Goal: Task Accomplishment & Management: Complete application form

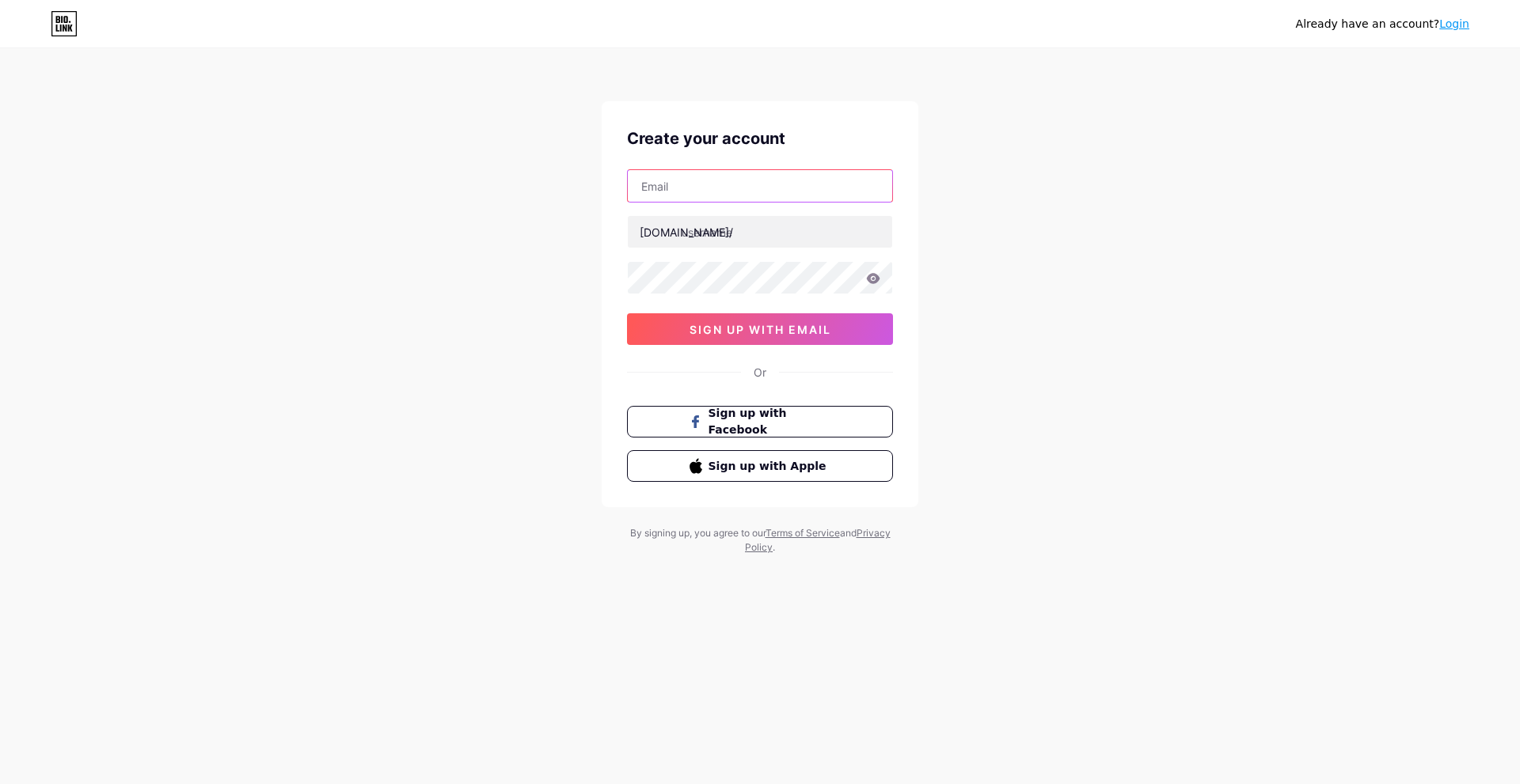
click at [751, 192] on input "text" at bounding box center [759, 186] width 265 height 32
type input "hynnfxp"
click at [791, 211] on div "hynnfxp [DOMAIN_NAME]/ 0cAFcWeA6Cv6n5aOT0zH9iTjutQ7jRa_LbbPugHvSLMiQ8FZdzToKlly…" at bounding box center [760, 257] width 266 height 176
click at [791, 225] on input "text" at bounding box center [759, 232] width 265 height 32
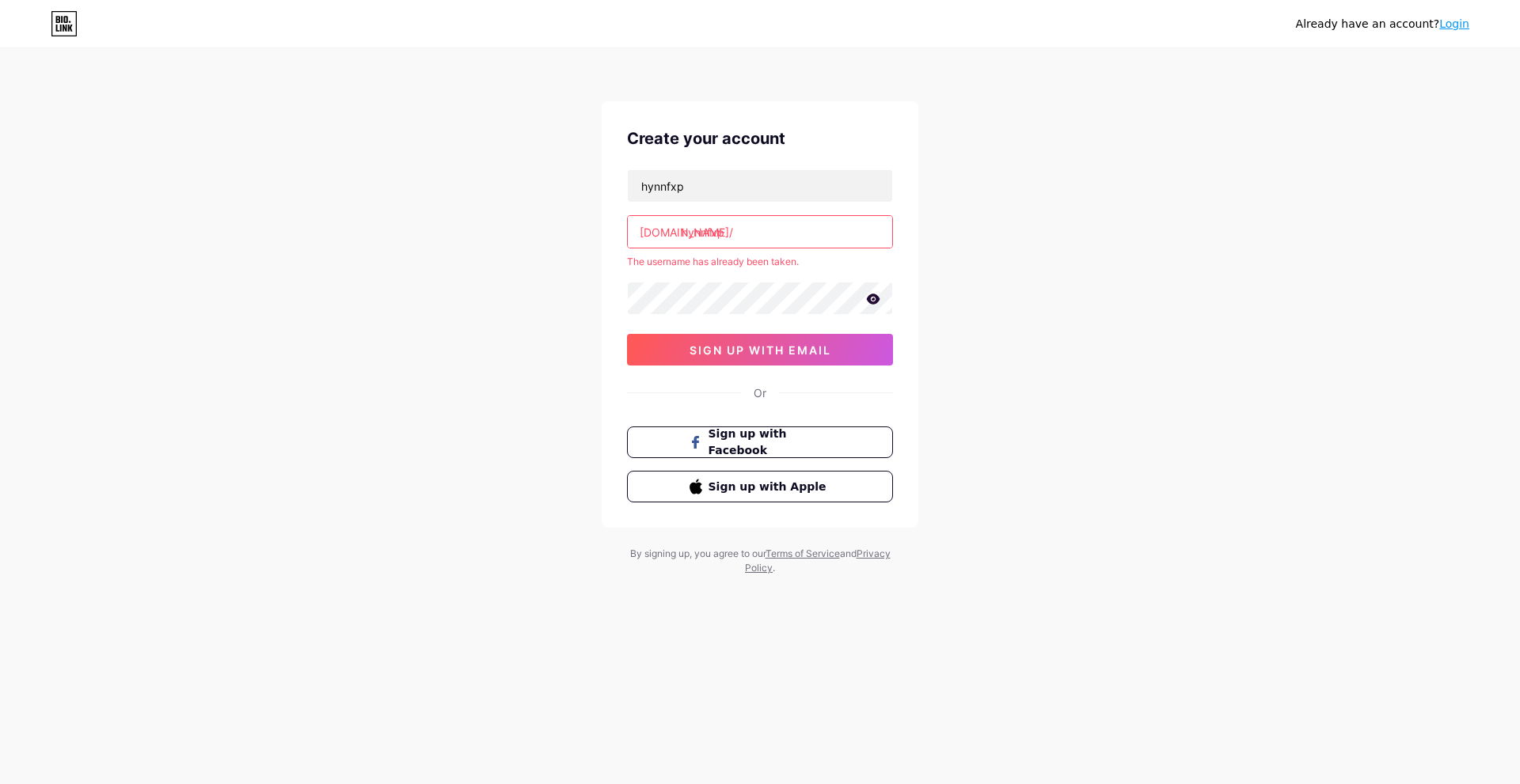
click at [790, 238] on input "hynnfxp" at bounding box center [759, 232] width 265 height 32
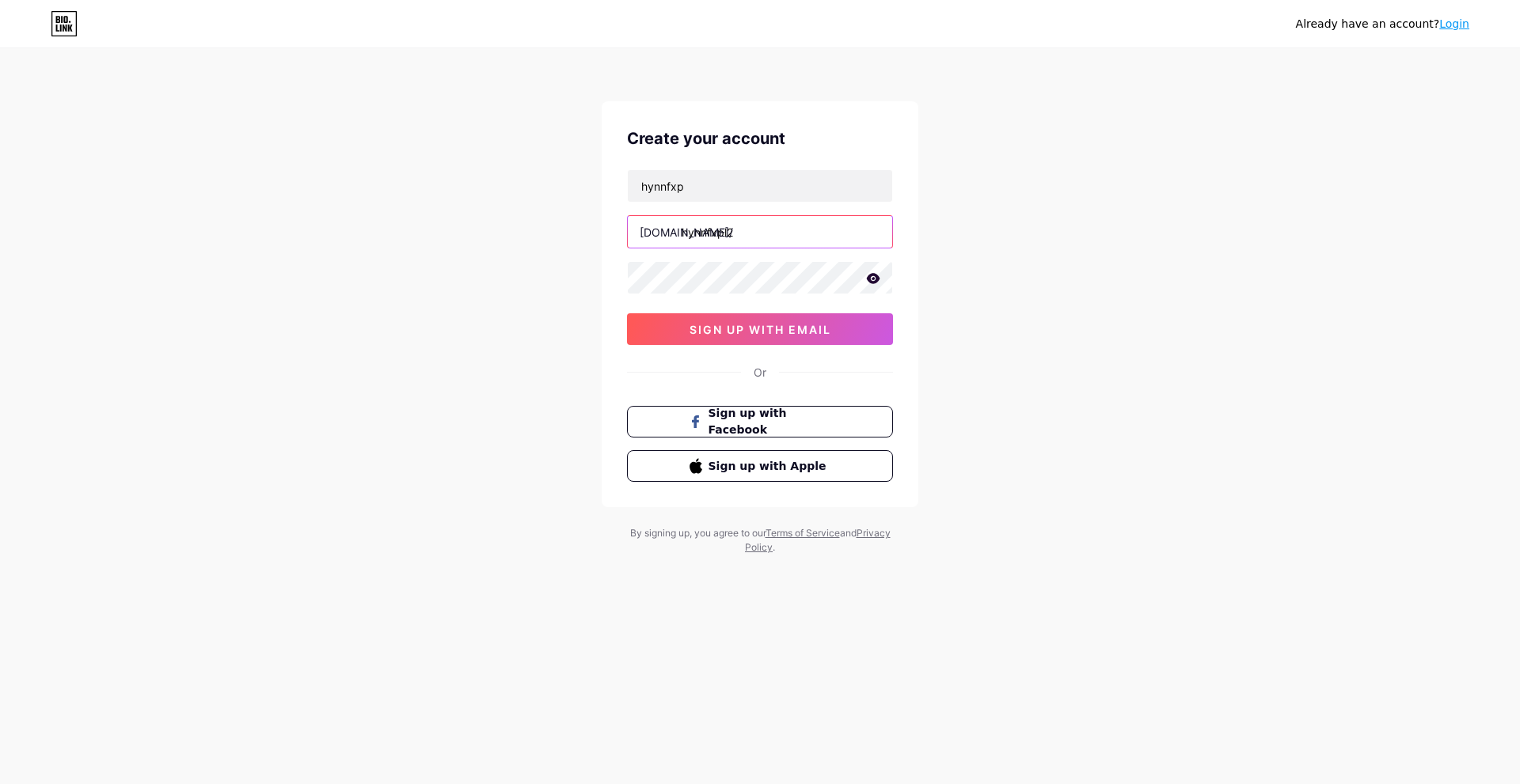
type input "hynnfxpl2"
drag, startPoint x: 1083, startPoint y: 399, endPoint x: 1061, endPoint y: 404, distance: 22.6
click at [1083, 399] on div "Already have an account? Login Create your account hynnfxp [DOMAIN_NAME]/ hynnf…" at bounding box center [760, 302] width 1520 height 605
click at [839, 339] on button "sign up with email" at bounding box center [760, 329] width 266 height 32
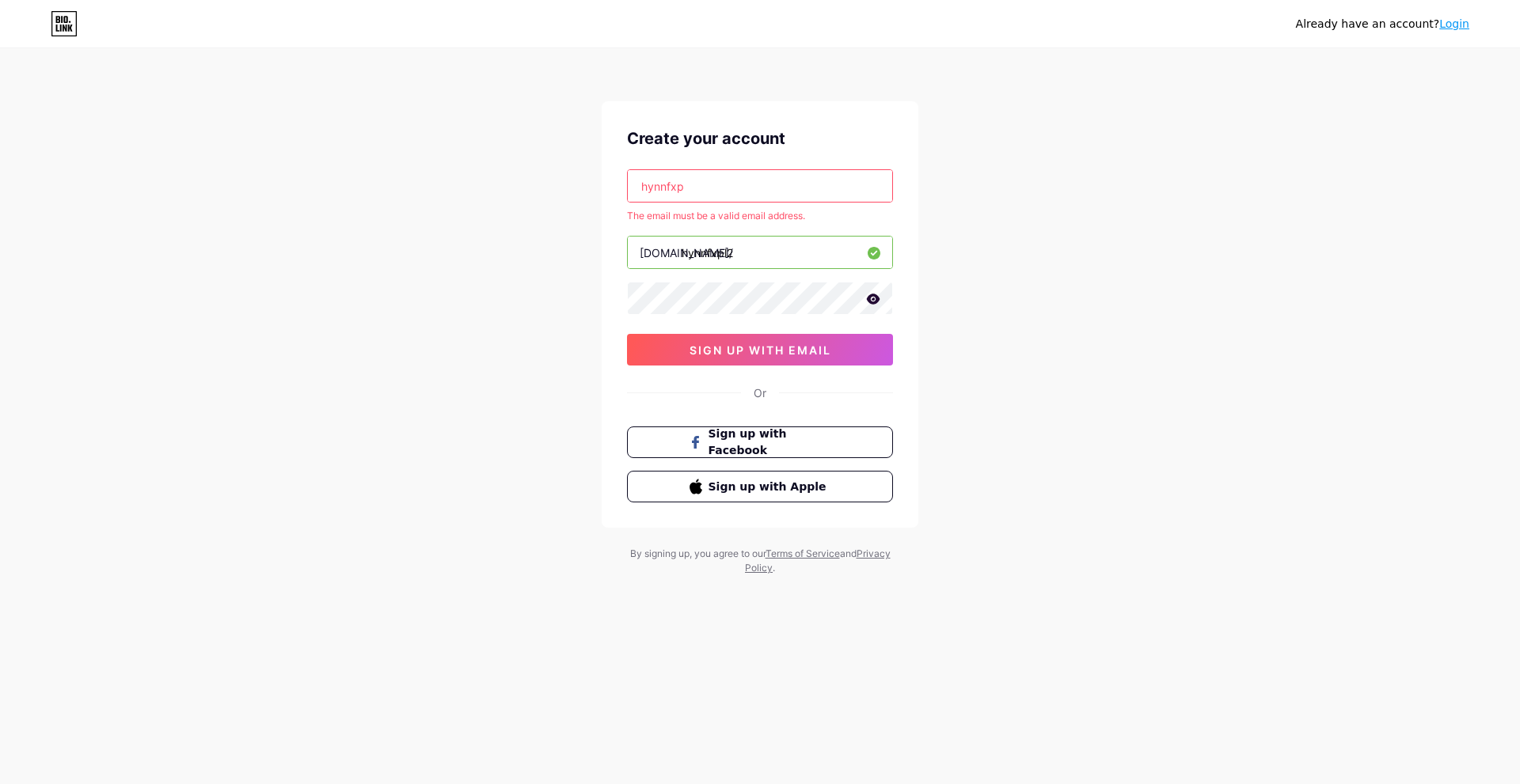
click at [770, 196] on input "hynnfxp" at bounding box center [759, 186] width 265 height 32
click at [822, 191] on input "hynnfxp" at bounding box center [759, 186] width 265 height 32
drag, startPoint x: 781, startPoint y: 197, endPoint x: 747, endPoint y: 195, distance: 34.1
click at [748, 195] on input "hynnfxp" at bounding box center [759, 186] width 265 height 32
click at [723, 192] on input "hynnfxp" at bounding box center [759, 186] width 265 height 32
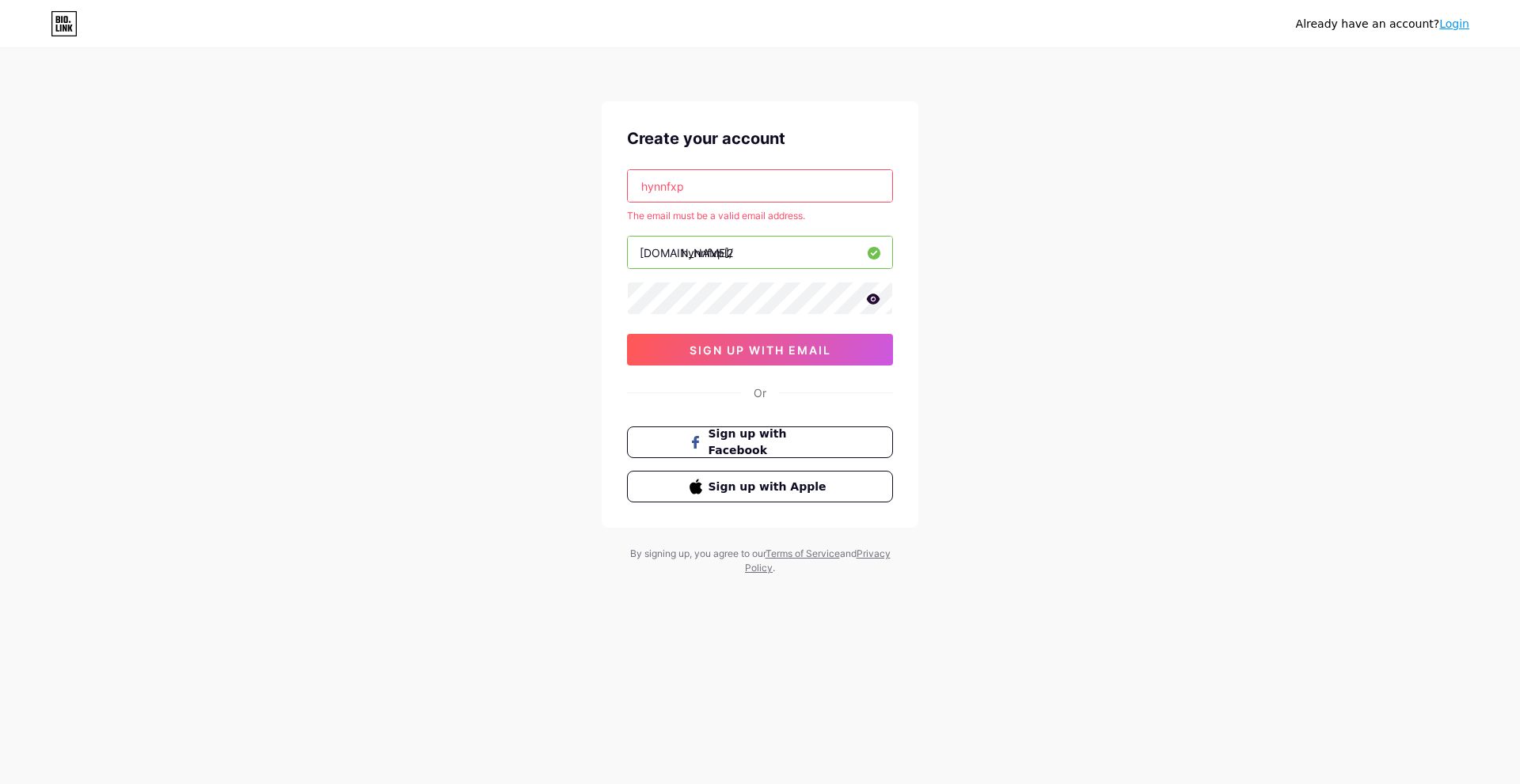
click at [721, 193] on input "hynnfxp" at bounding box center [759, 186] width 265 height 32
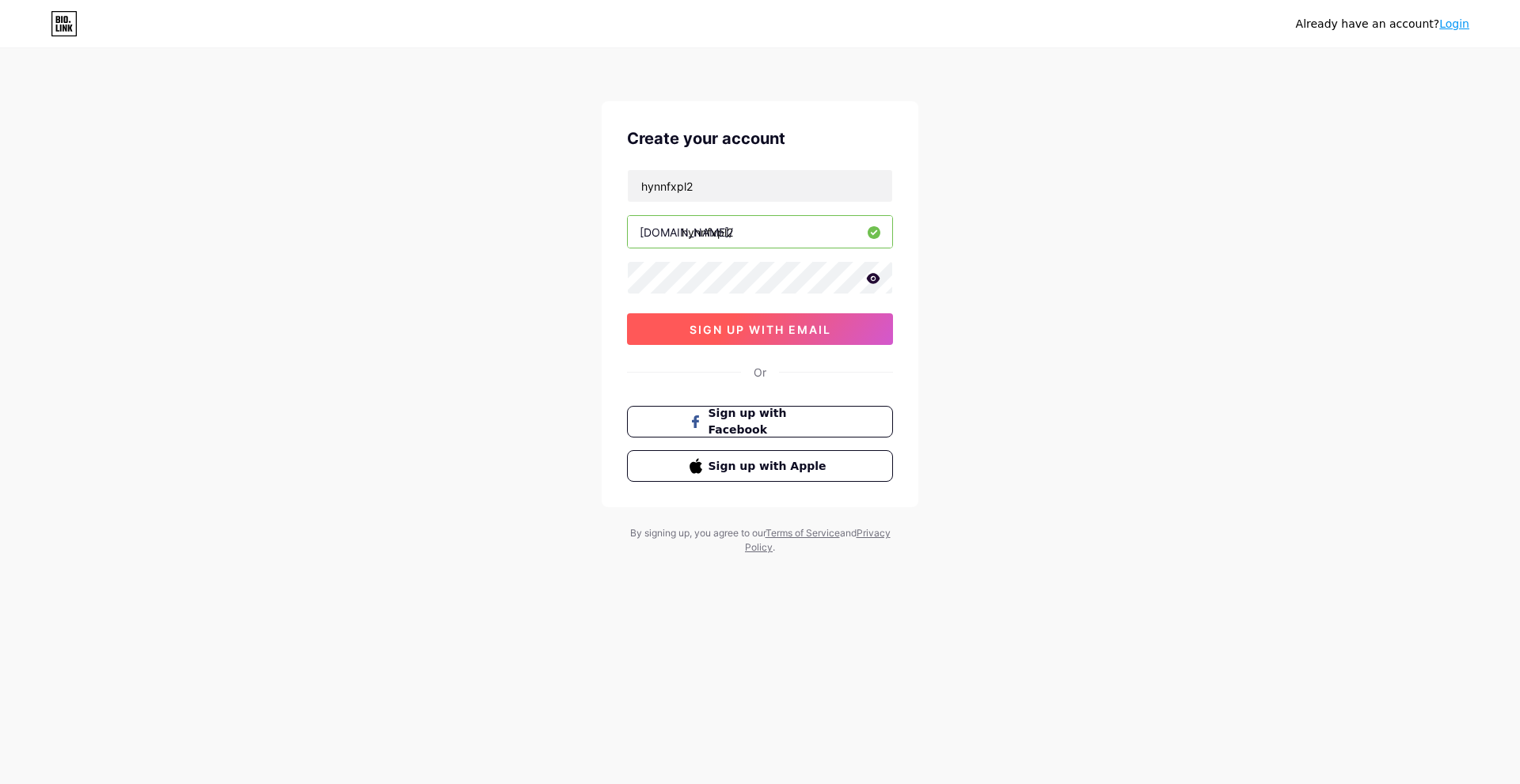
click at [813, 335] on button "sign up with email" at bounding box center [760, 329] width 266 height 32
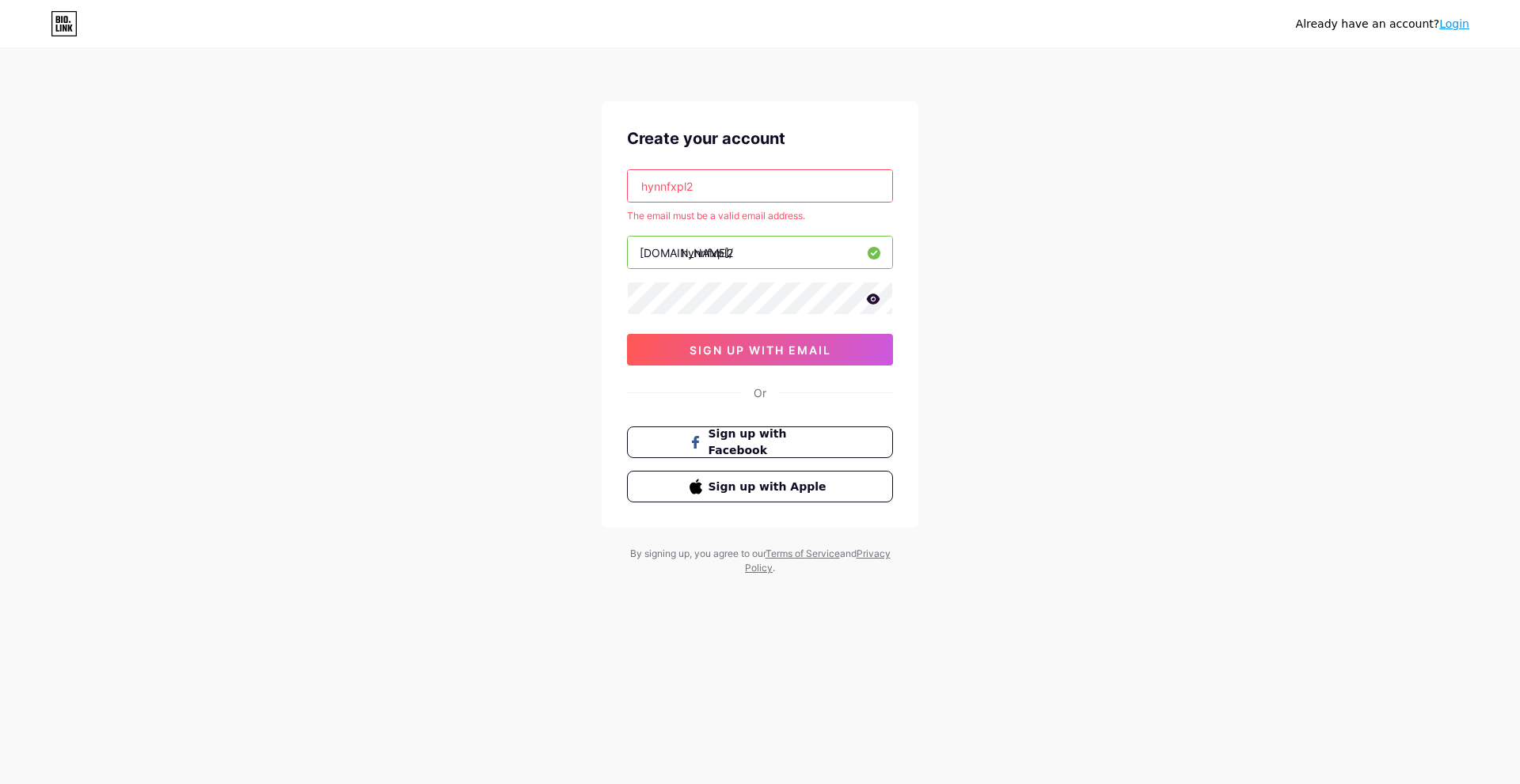
drag, startPoint x: 780, startPoint y: 185, endPoint x: 395, endPoint y: 191, distance: 385.0
click at [498, 179] on div "Already have an account? Login Create your account hynnfxpl2 The email must be …" at bounding box center [760, 312] width 1520 height 626
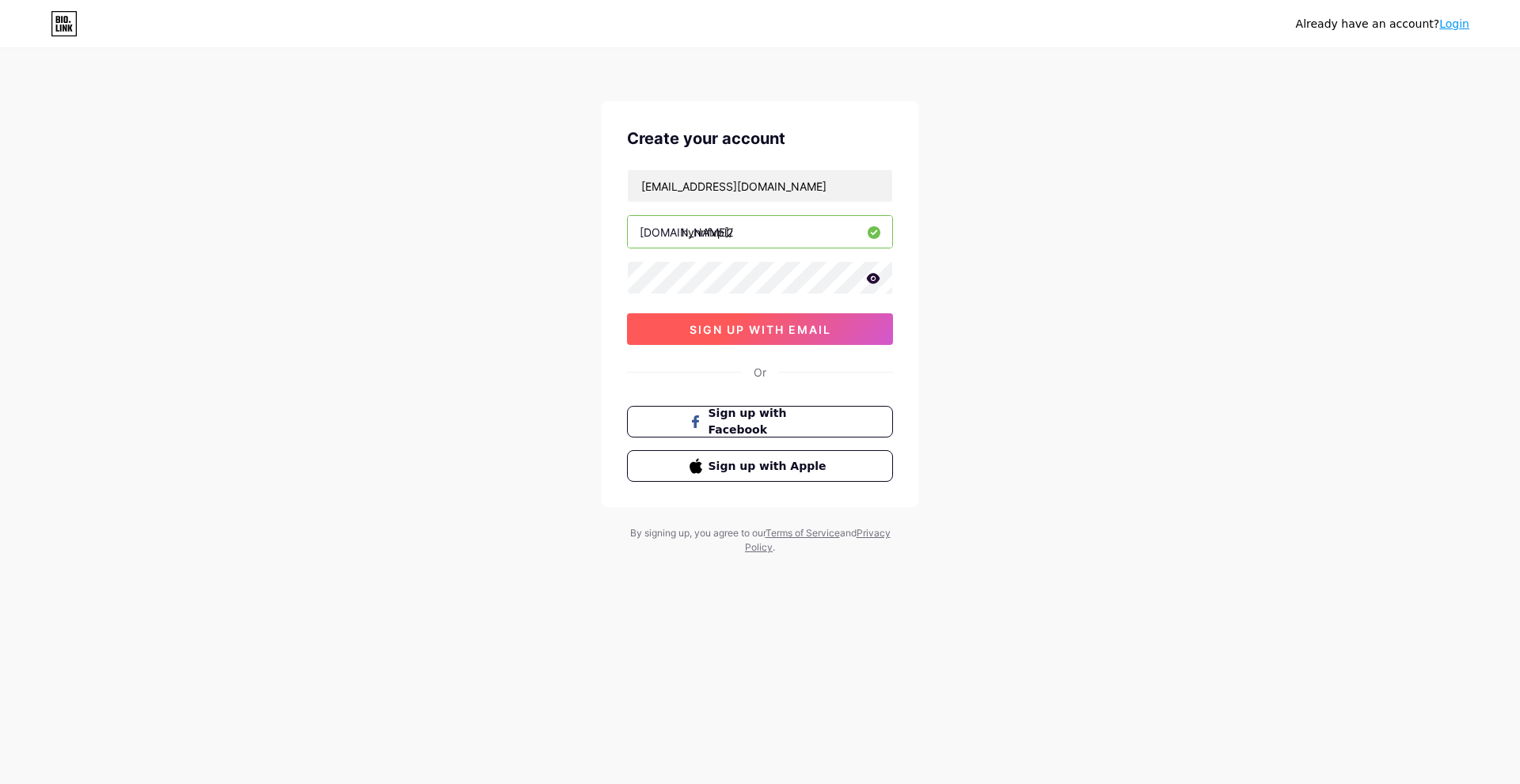
click at [815, 315] on button "sign up with email" at bounding box center [760, 329] width 266 height 32
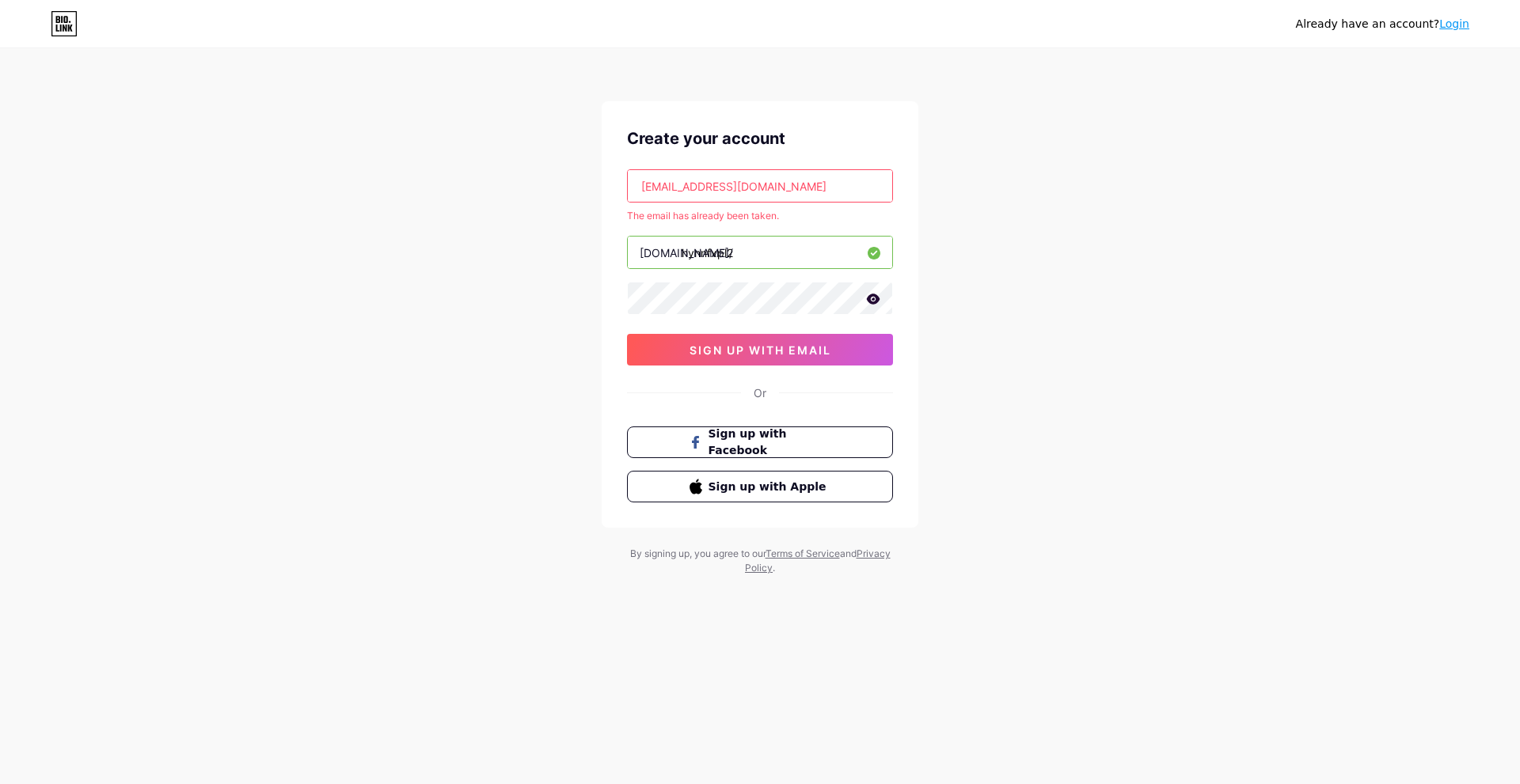
click at [761, 181] on input "[EMAIL_ADDRESS][DOMAIN_NAME]" at bounding box center [759, 186] width 265 height 32
drag, startPoint x: 761, startPoint y: 182, endPoint x: 574, endPoint y: 200, distance: 187.9
click at [574, 199] on div "Already have an account? Login Create your account [EMAIL_ADDRESS][DOMAIN_NAME]…" at bounding box center [760, 312] width 1520 height 626
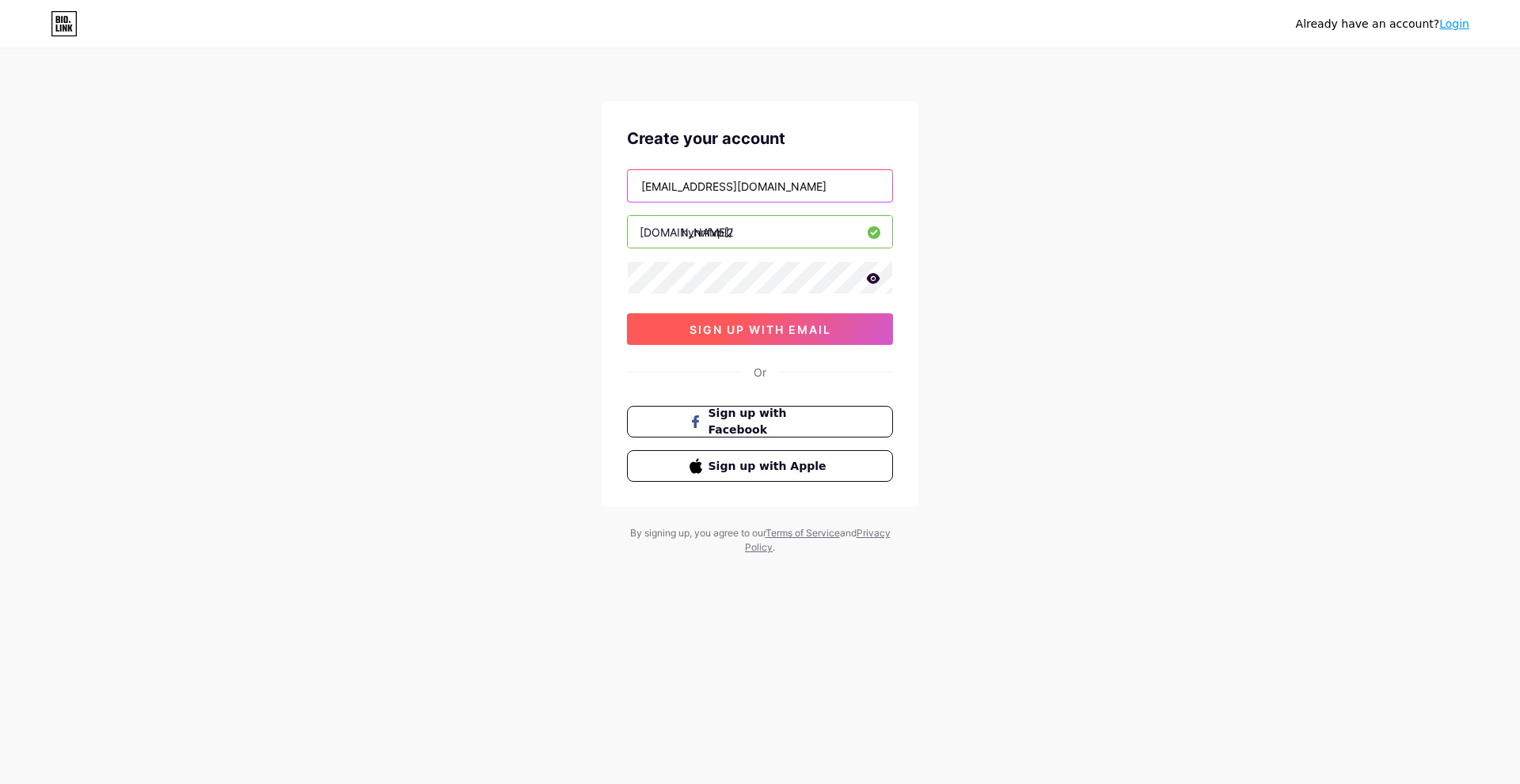
type input "[EMAIL_ADDRESS][DOMAIN_NAME]"
click at [732, 329] on span "sign up with email" at bounding box center [760, 329] width 141 height 13
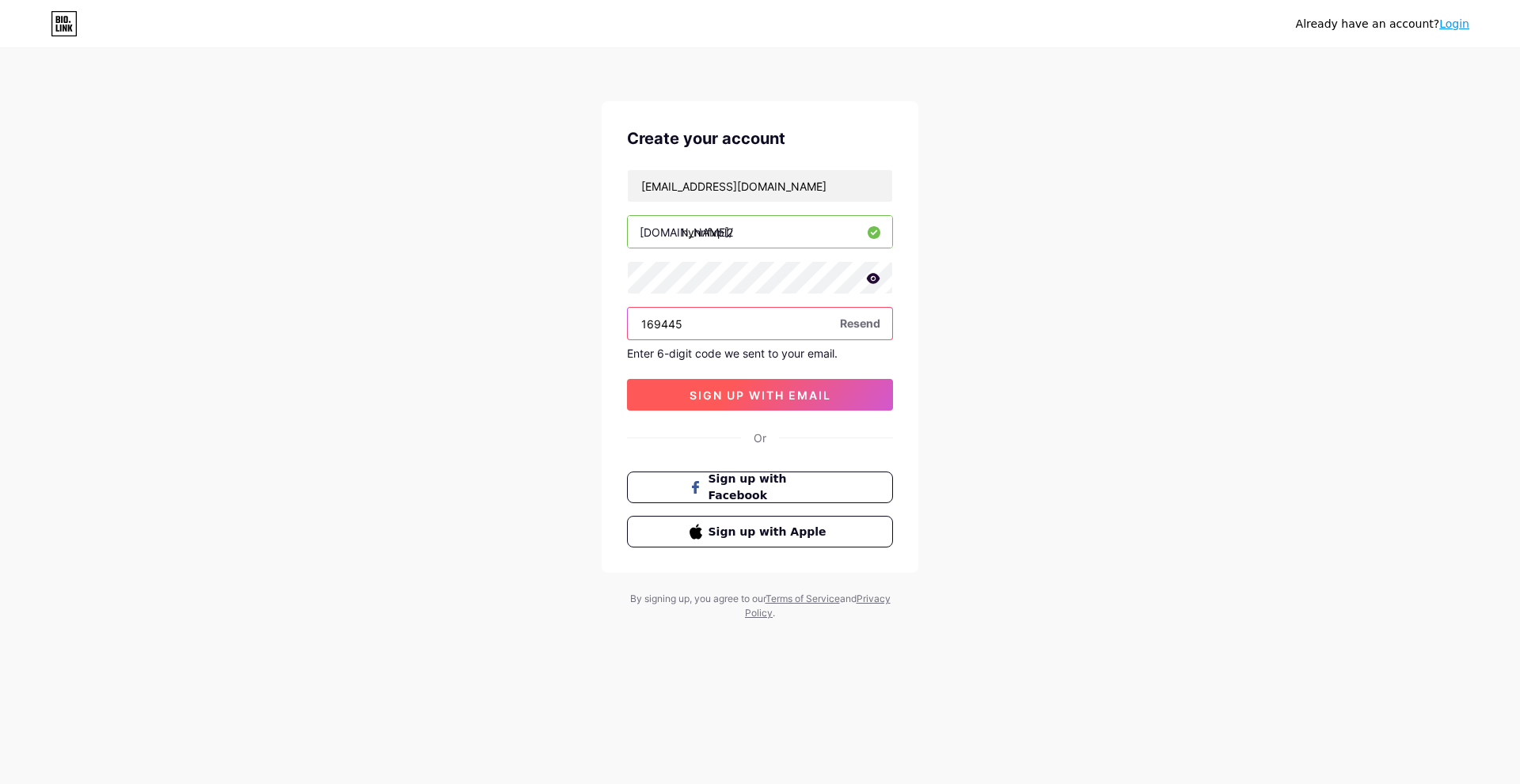
type input "169445"
click at [841, 397] on button "sign up with email" at bounding box center [760, 395] width 266 height 32
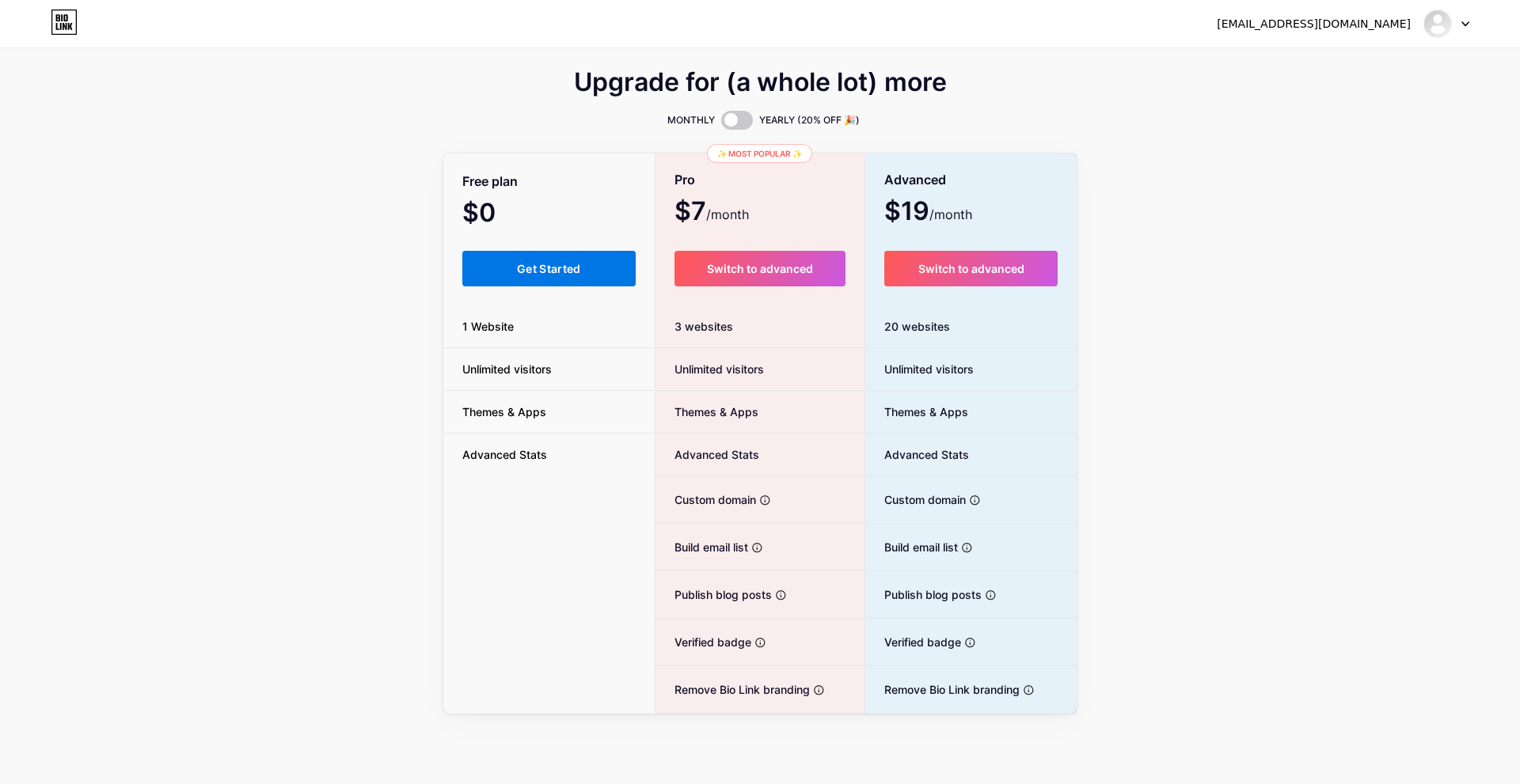
click at [563, 270] on span "Get Started" at bounding box center [549, 268] width 64 height 13
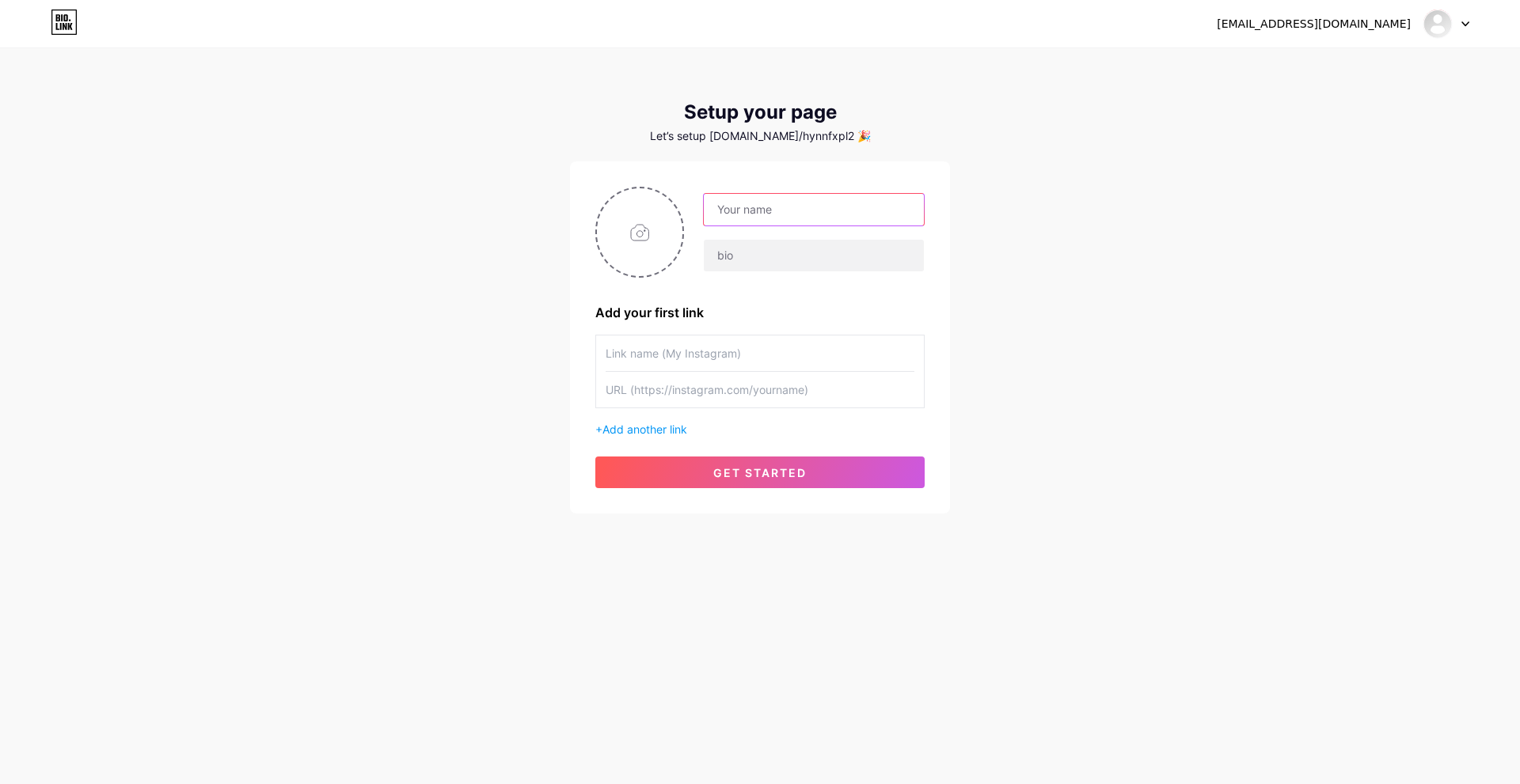
drag, startPoint x: 758, startPoint y: 210, endPoint x: 828, endPoint y: 215, distance: 70.2
click at [758, 210] on input "text" at bounding box center [814, 210] width 220 height 32
type input "Clareador de Pele"
click at [778, 256] on input "text" at bounding box center [814, 256] width 220 height 32
drag, startPoint x: 890, startPoint y: 257, endPoint x: 903, endPoint y: 250, distance: 14.8
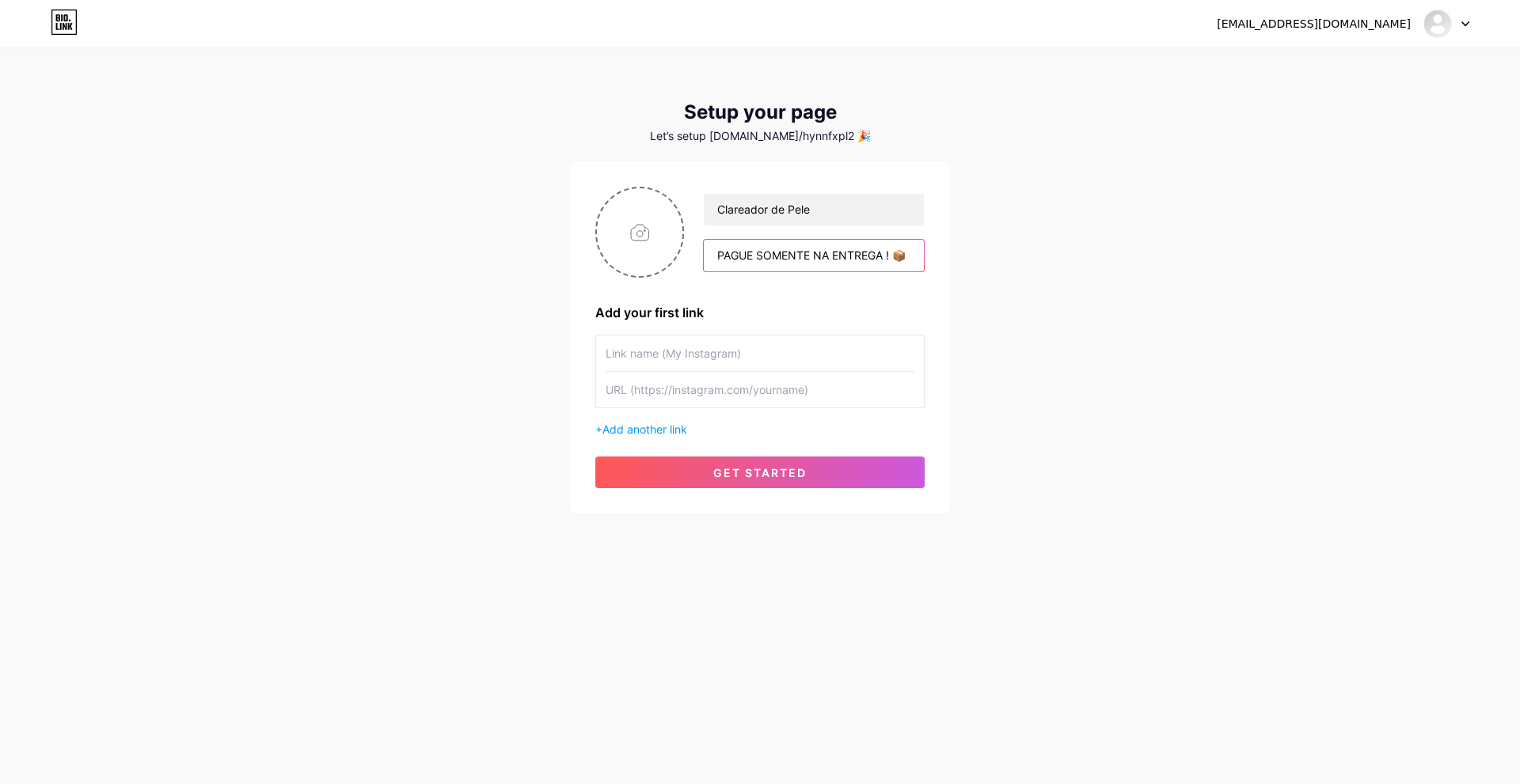
type input "PAGUE SOMENTE NA ENTREGA ! 📦"
click at [721, 360] on input "text" at bounding box center [760, 353] width 309 height 36
type input "hynnfxp"
click at [709, 386] on input "text" at bounding box center [760, 390] width 309 height 36
type input "[DOMAIN_NAME][URL]"
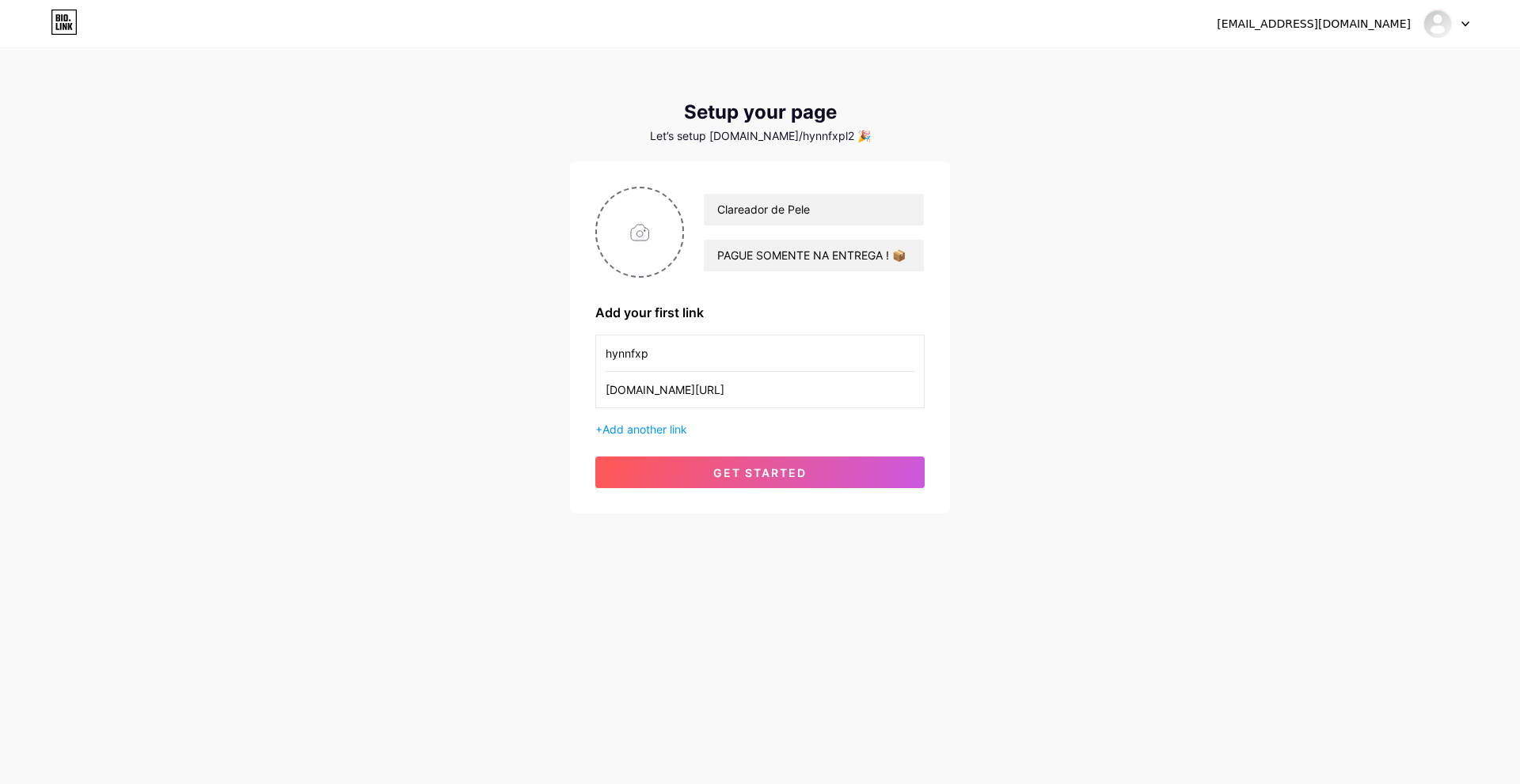
click at [498, 358] on div "[EMAIL_ADDRESS][DOMAIN_NAME] Dashboard Logout Setup your page Let’s setup [DOMA…" at bounding box center [760, 281] width 1520 height 564
type input "FAZER PEDIDO E PAGAR NA ENTREGA !"
drag, startPoint x: 1074, startPoint y: 315, endPoint x: 655, endPoint y: 305, distance: 419.1
click at [1073, 315] on div "[EMAIL_ADDRESS][DOMAIN_NAME] Dashboard Logout Setup your page Let’s setup [DOMA…" at bounding box center [760, 281] width 1520 height 564
click at [650, 222] on input "file" at bounding box center [639, 232] width 86 height 88
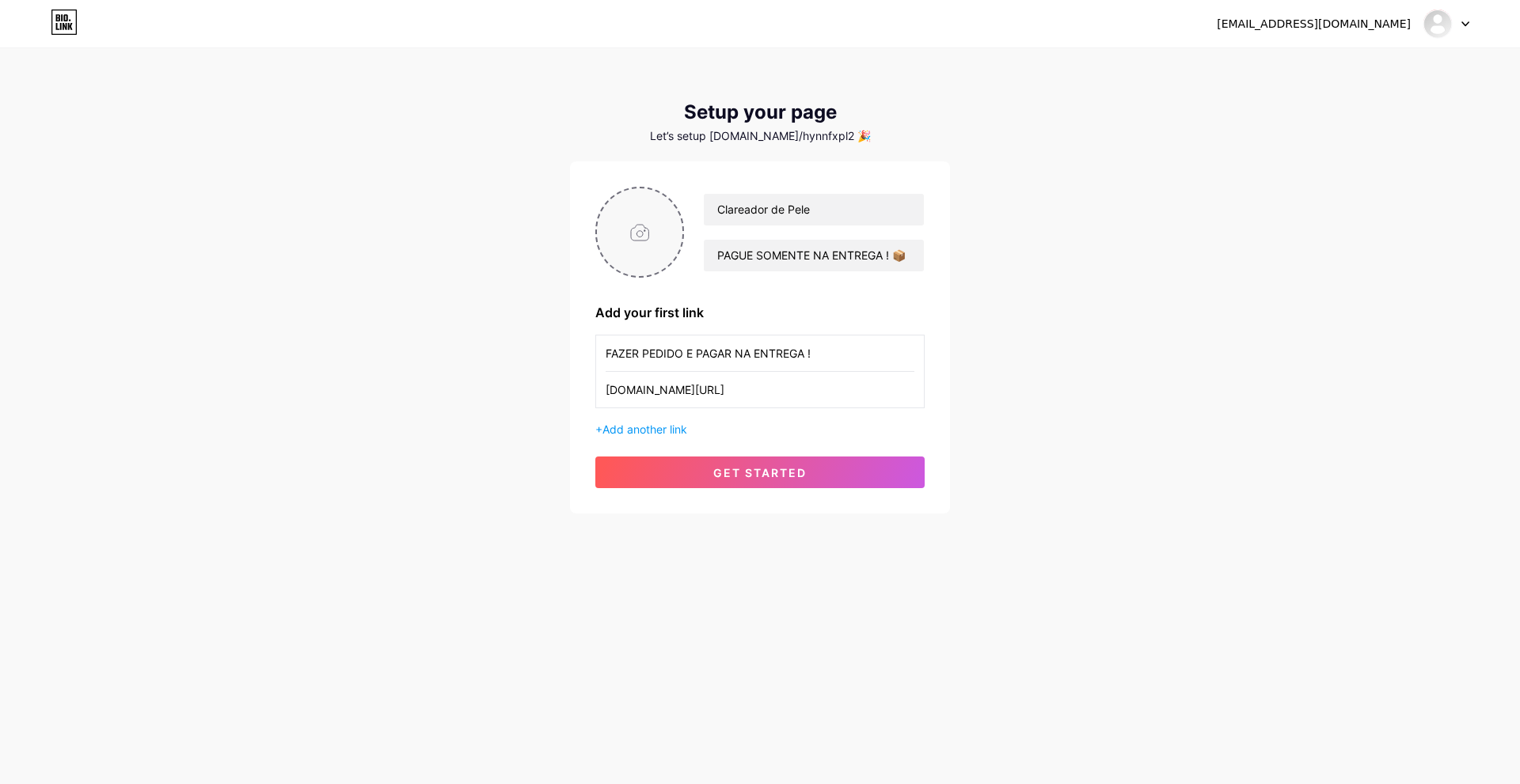
click at [627, 231] on input "file" at bounding box center [639, 232] width 86 height 88
type input "C:\fakepath\Sem manchas (1).png"
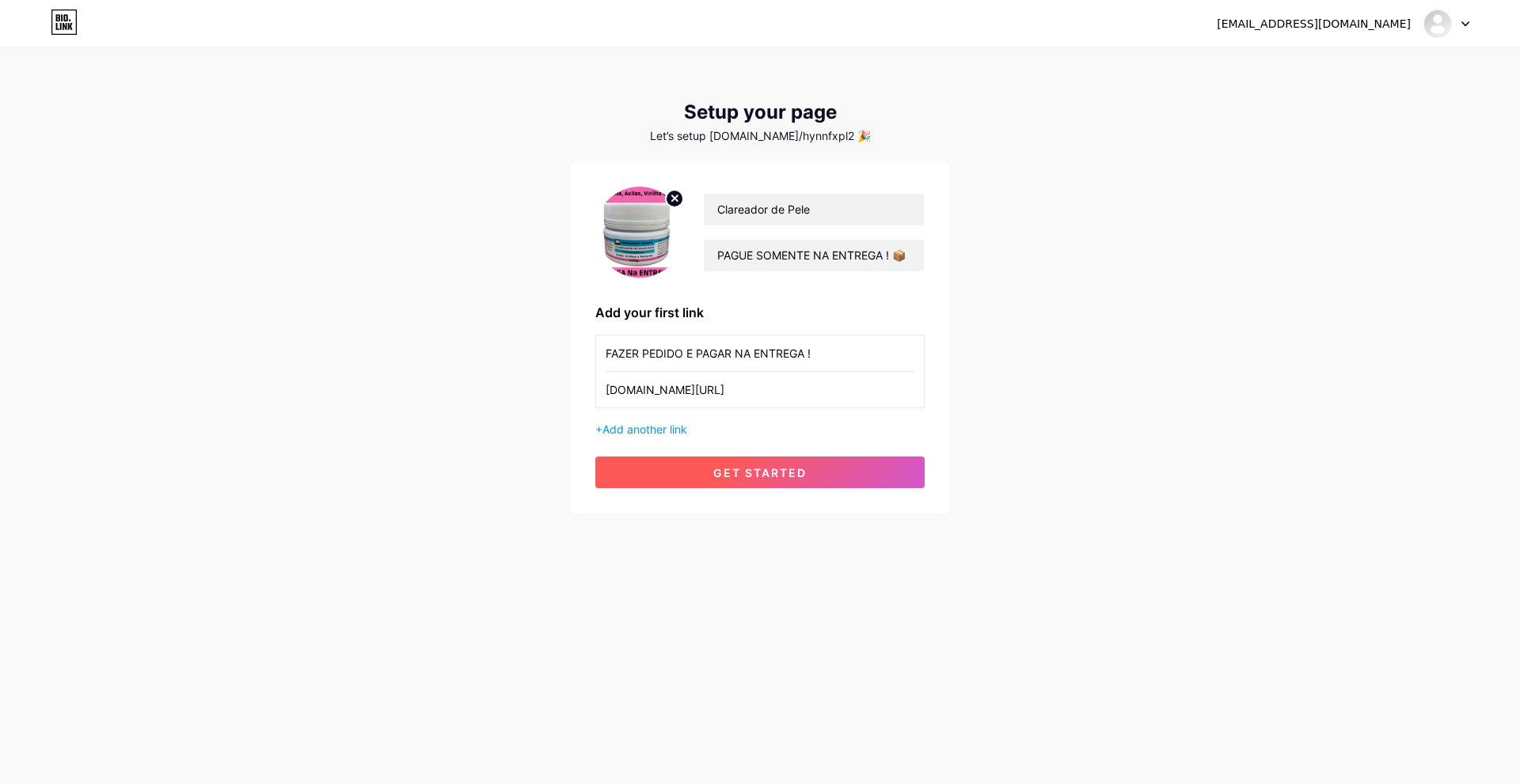
click at [725, 466] on span "get started" at bounding box center [759, 472] width 93 height 13
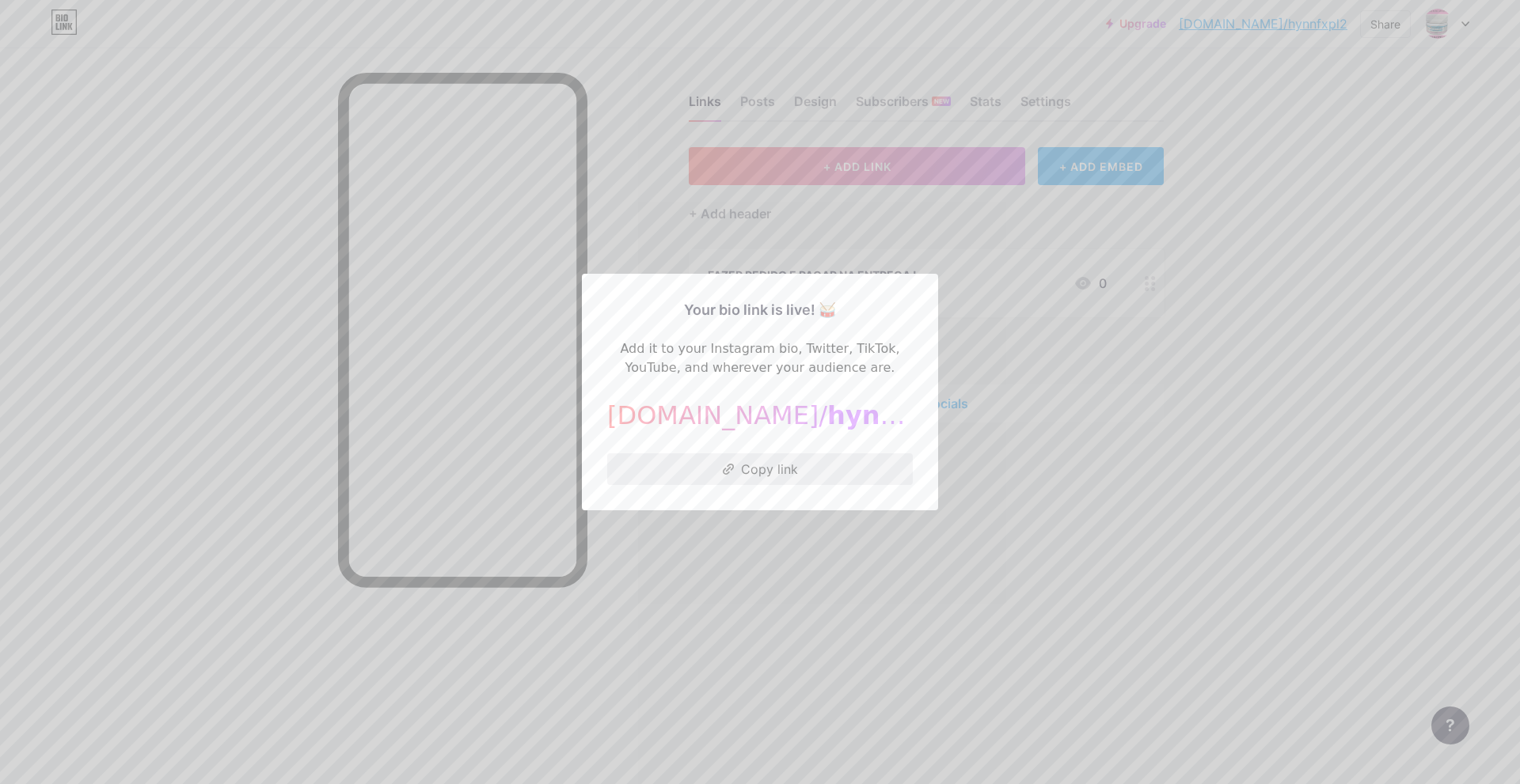
drag, startPoint x: 781, startPoint y: 466, endPoint x: 896, endPoint y: 453, distance: 115.7
click at [781, 467] on button "Copy link" at bounding box center [760, 470] width 305 height 32
click at [1240, 303] on div at bounding box center [760, 392] width 1520 height 784
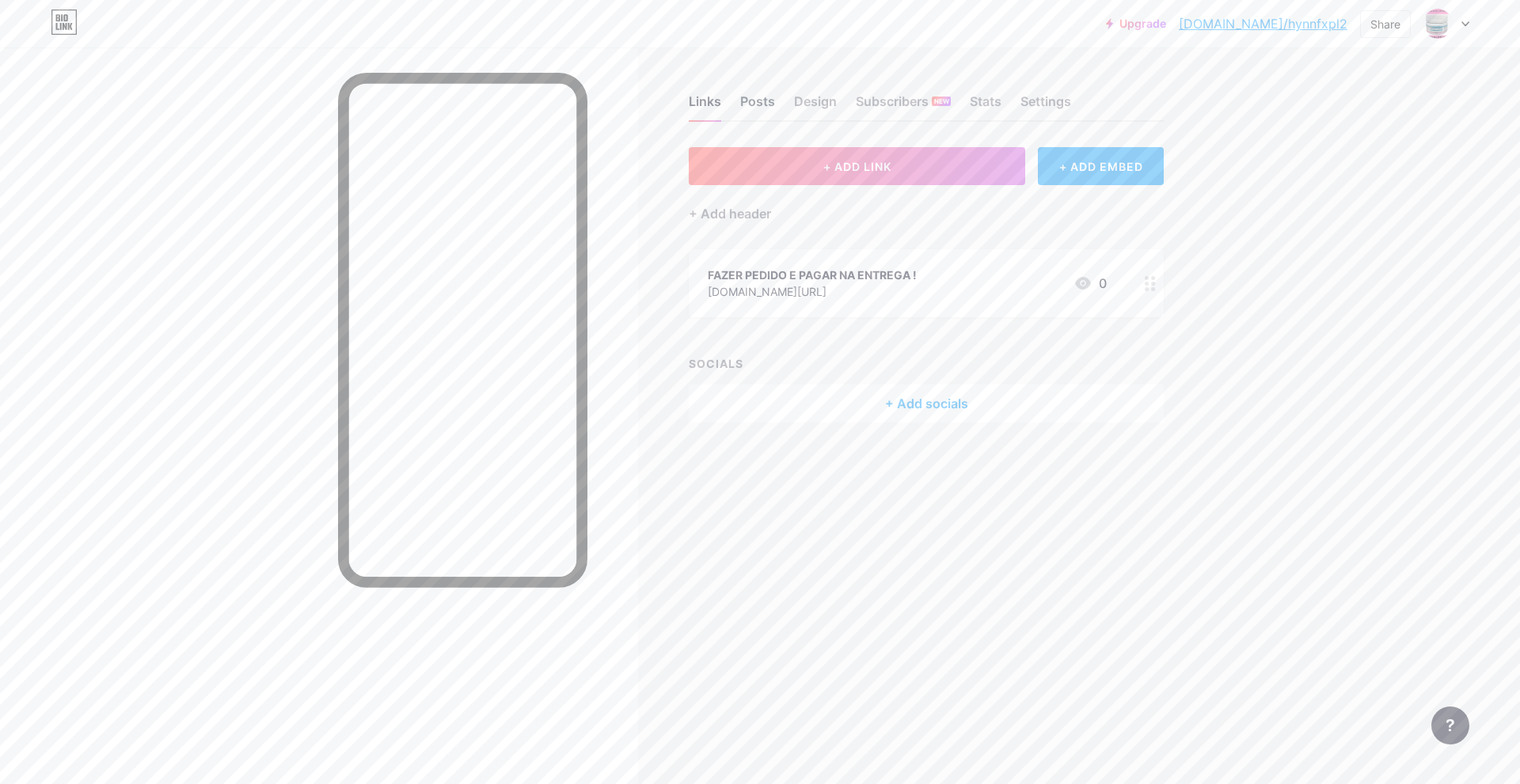
click at [757, 99] on div "Posts" at bounding box center [757, 105] width 35 height 28
click at [827, 101] on div "Design" at bounding box center [815, 105] width 42 height 28
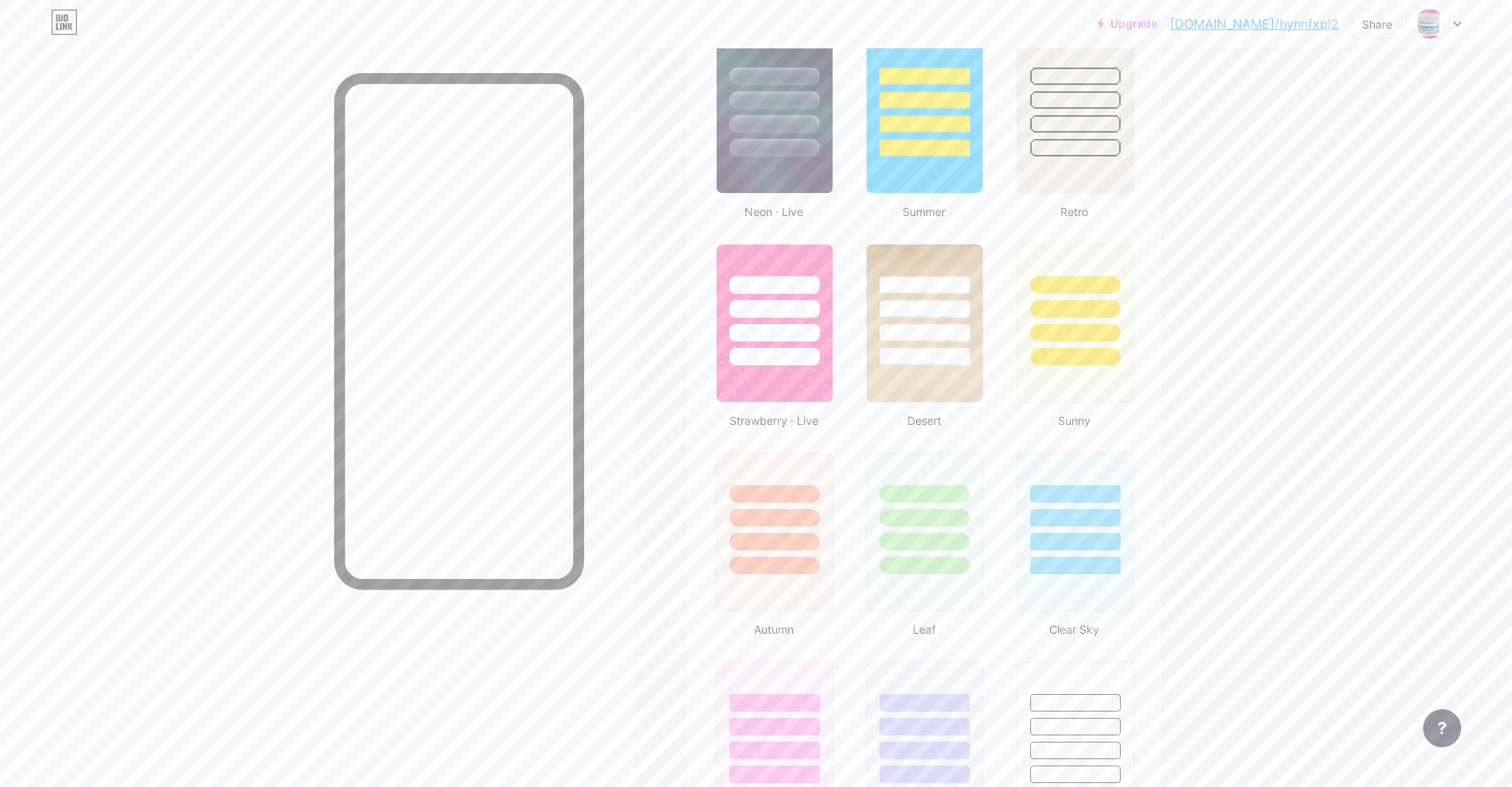
scroll to position [1350, 0]
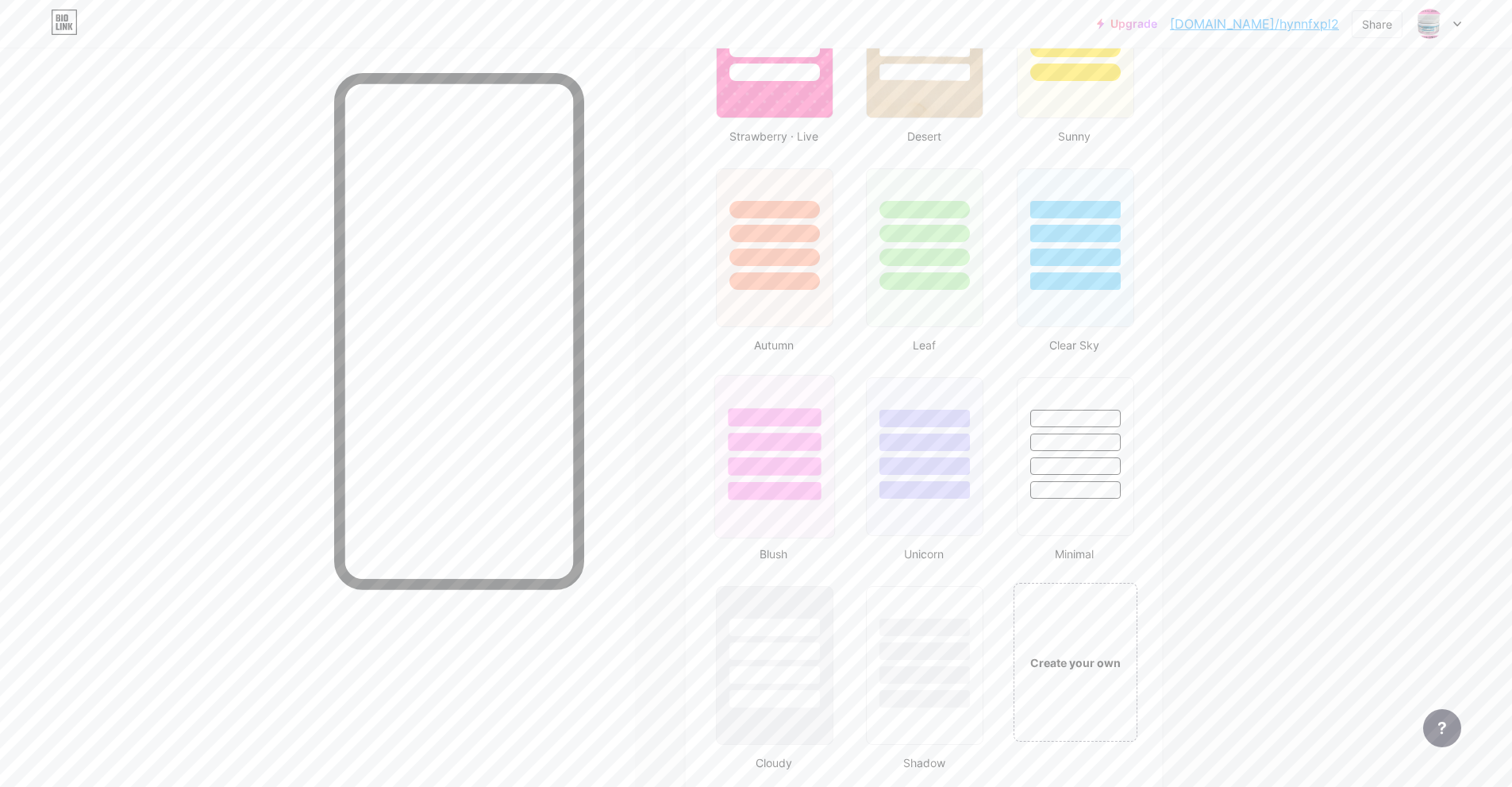
click at [790, 470] on div at bounding box center [774, 466] width 93 height 18
click at [801, 464] on div at bounding box center [773, 466] width 88 height 17
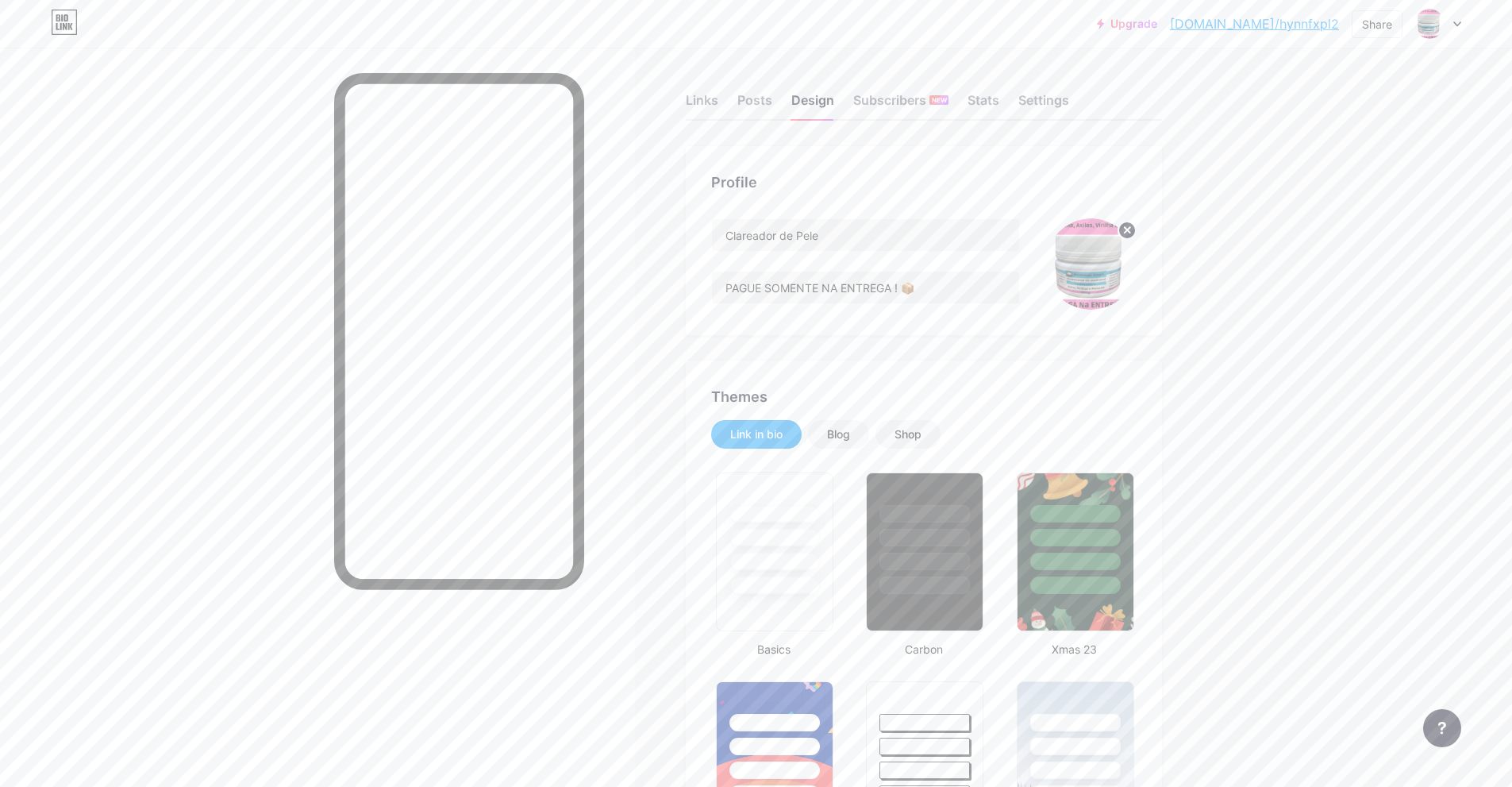
scroll to position [0, 0]
click at [699, 103] on div "Links" at bounding box center [702, 106] width 32 height 28
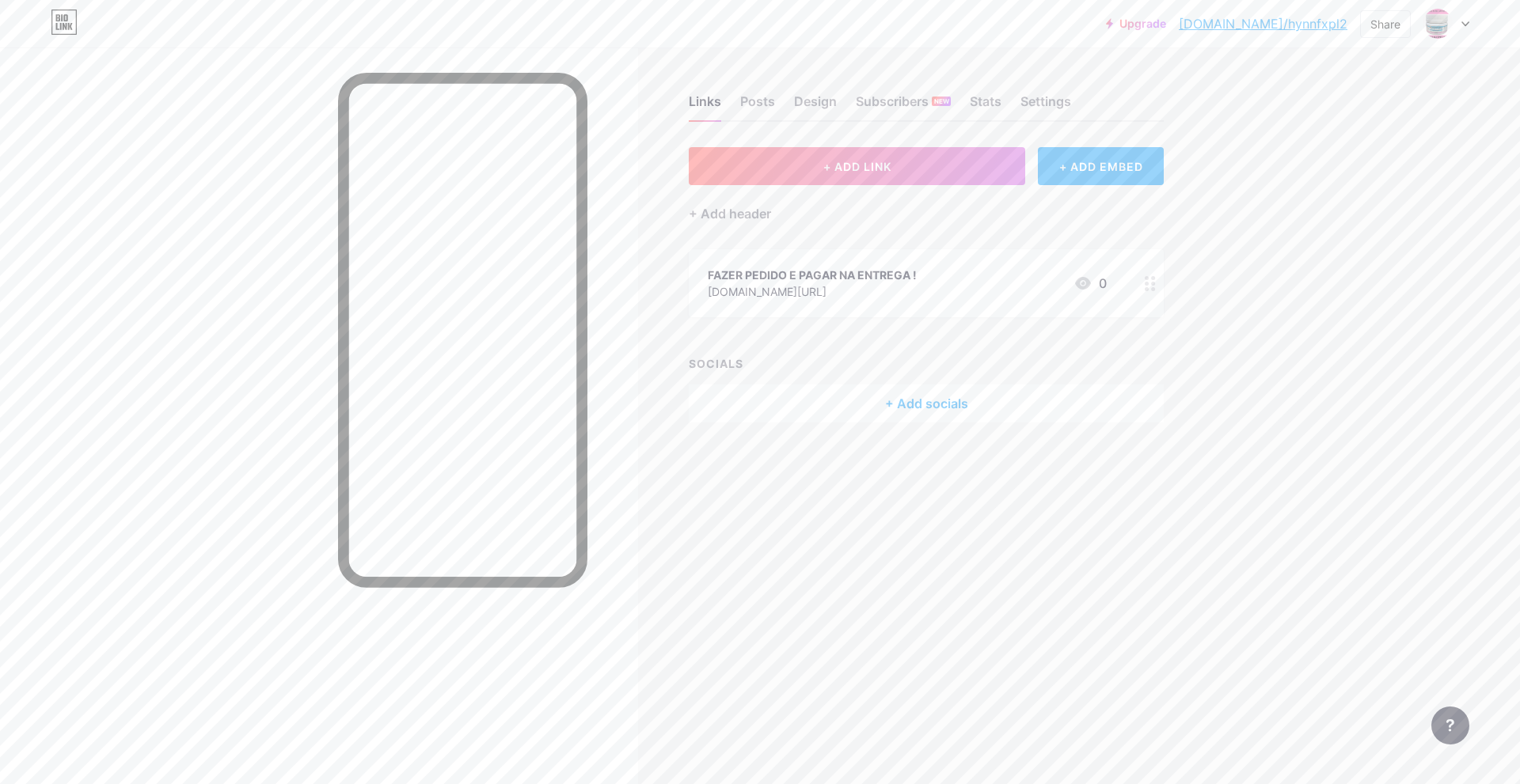
click at [1292, 20] on link "[DOMAIN_NAME]/hynnfxpl2" at bounding box center [1262, 24] width 169 height 19
click at [769, 96] on div "Posts" at bounding box center [757, 105] width 35 height 28
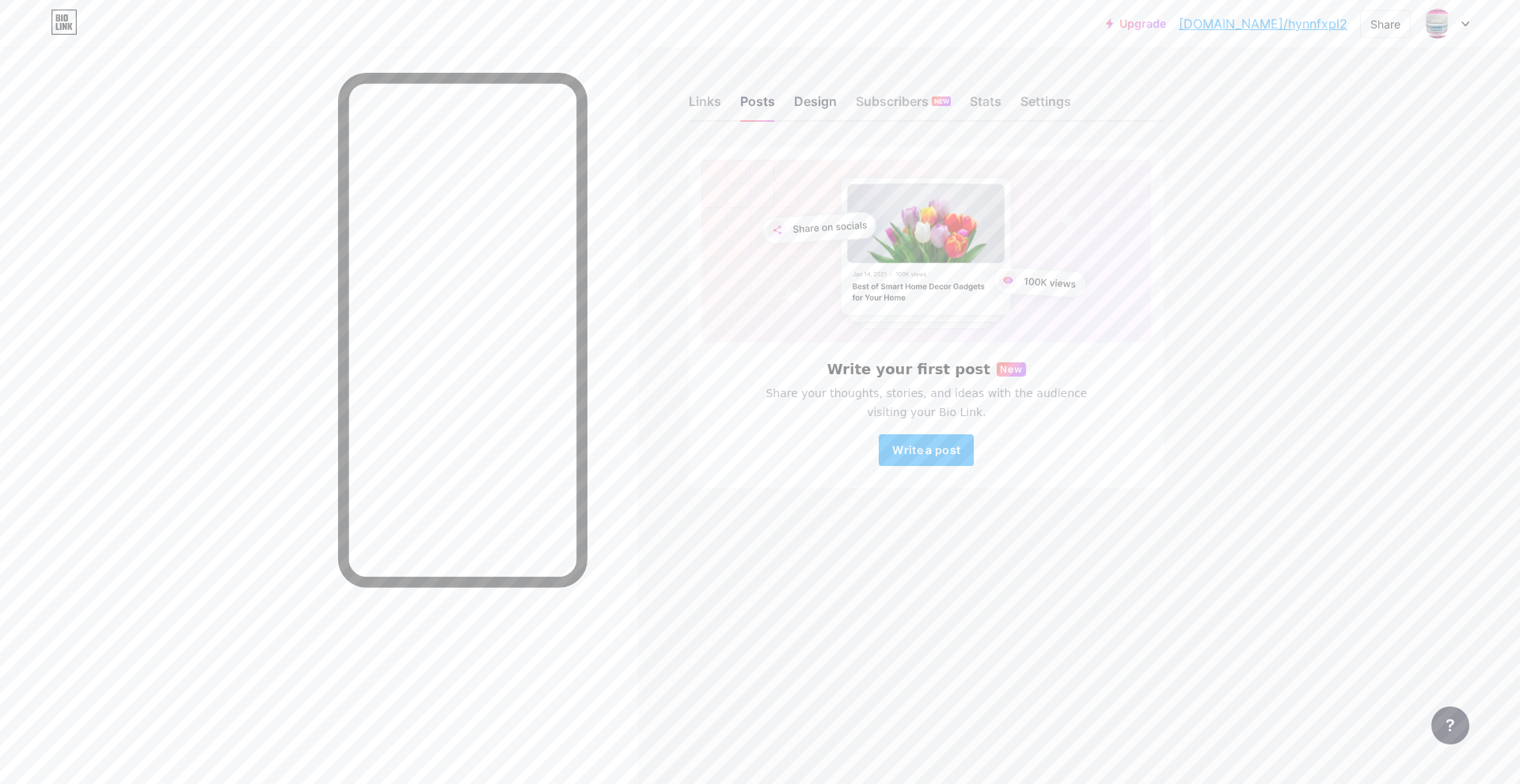
click at [796, 106] on div "Design" at bounding box center [815, 105] width 42 height 28
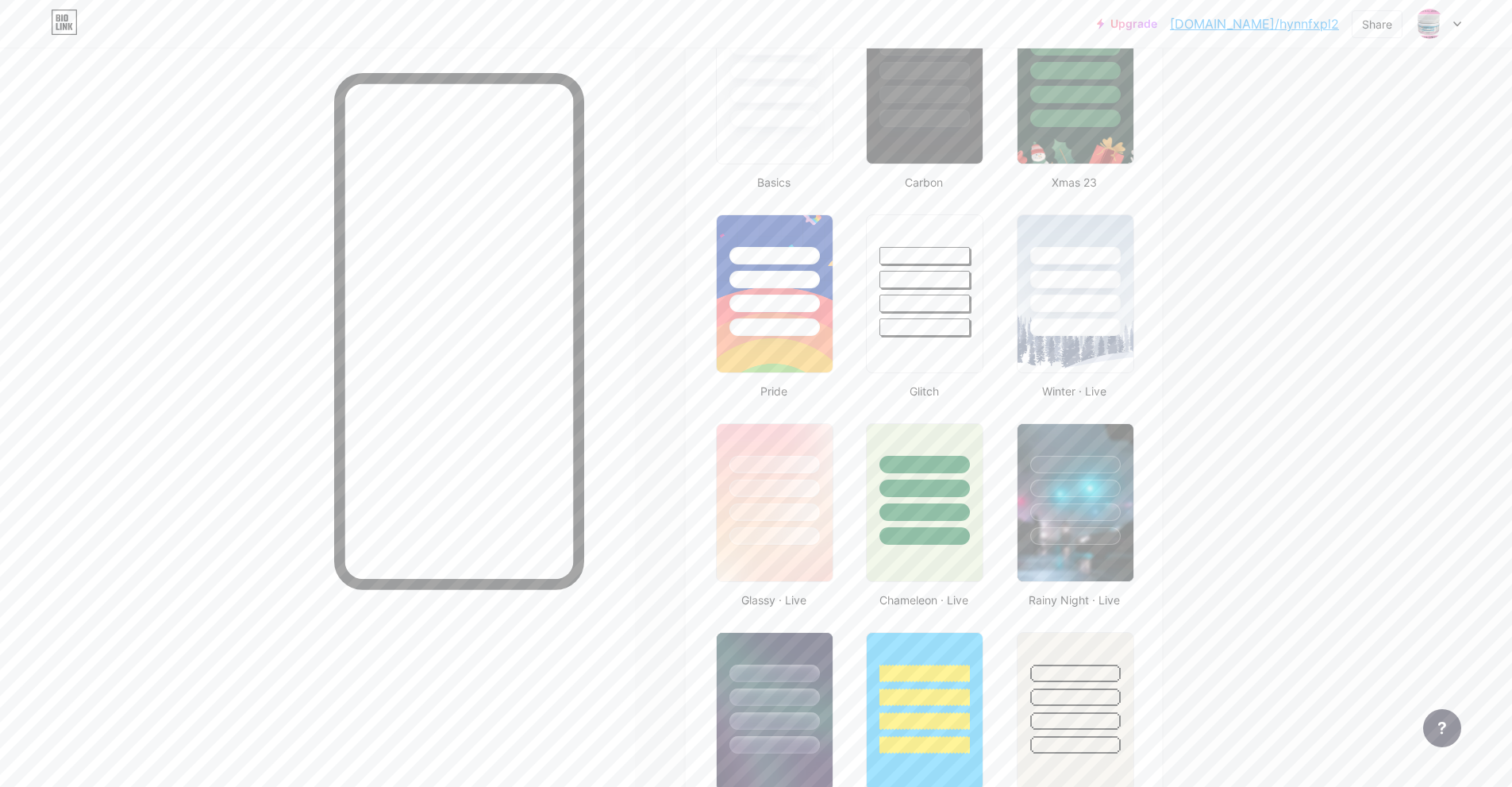
scroll to position [794, 0]
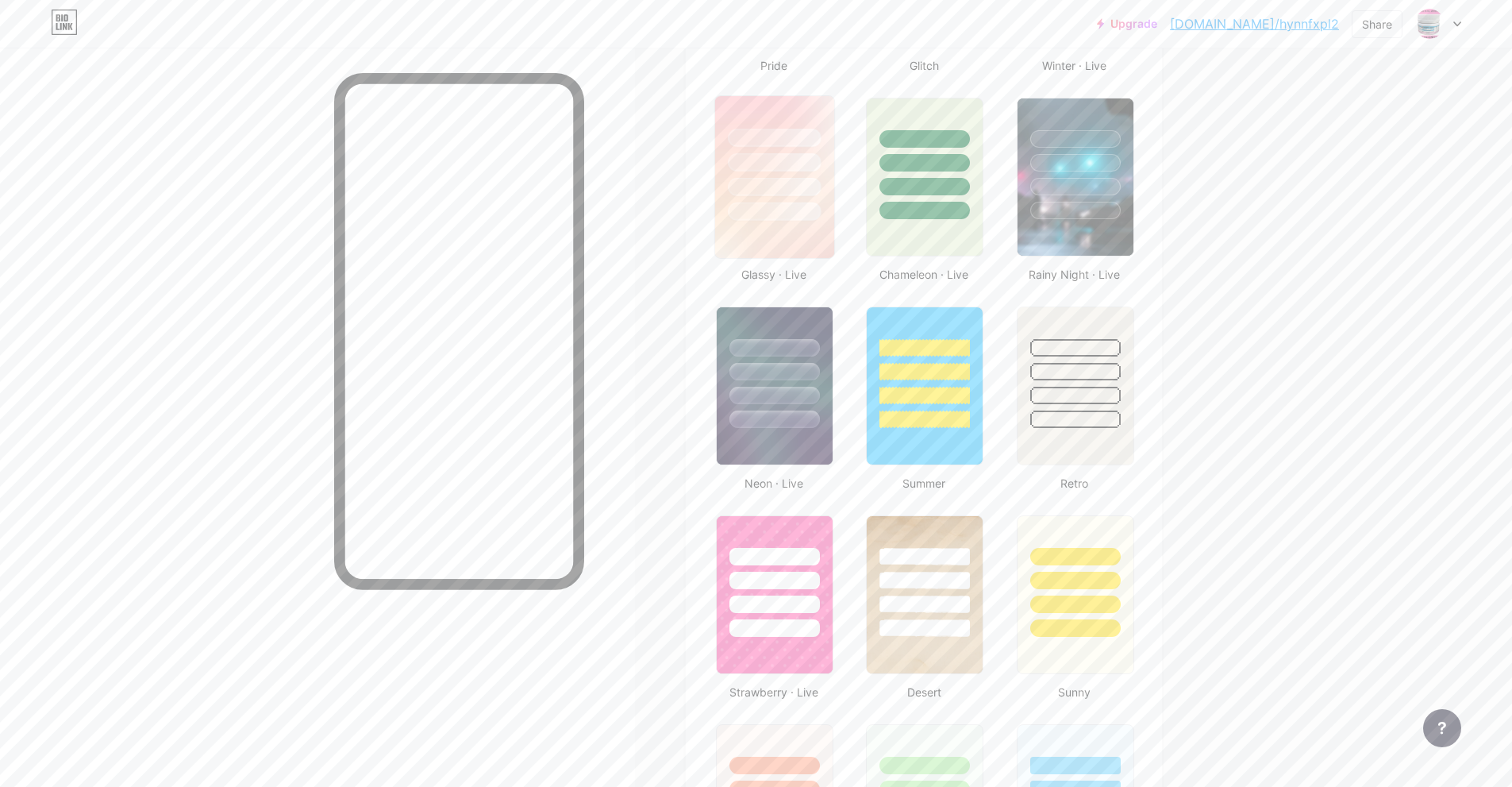
click at [788, 216] on div at bounding box center [774, 211] width 93 height 18
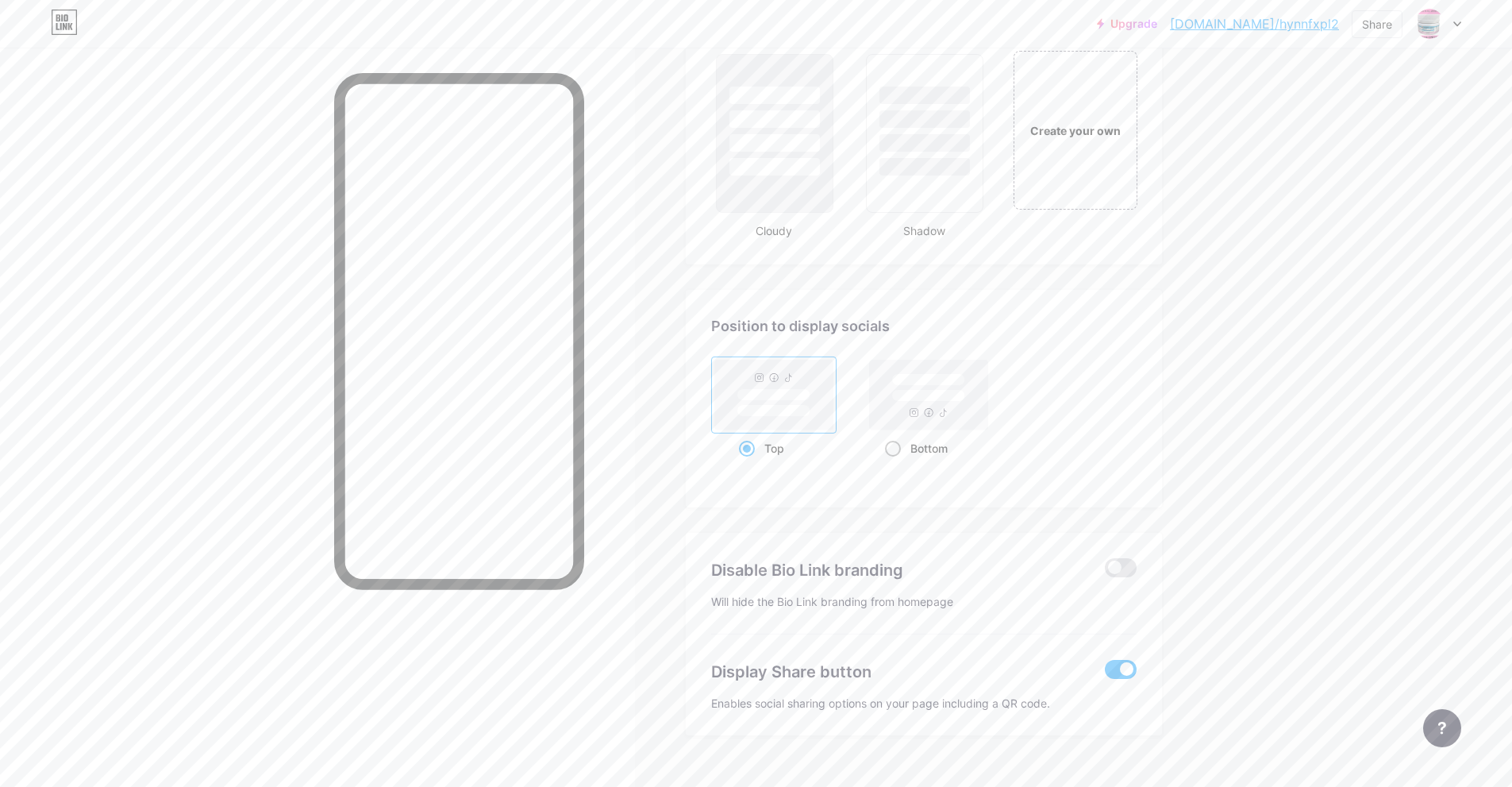
scroll to position [1910, 0]
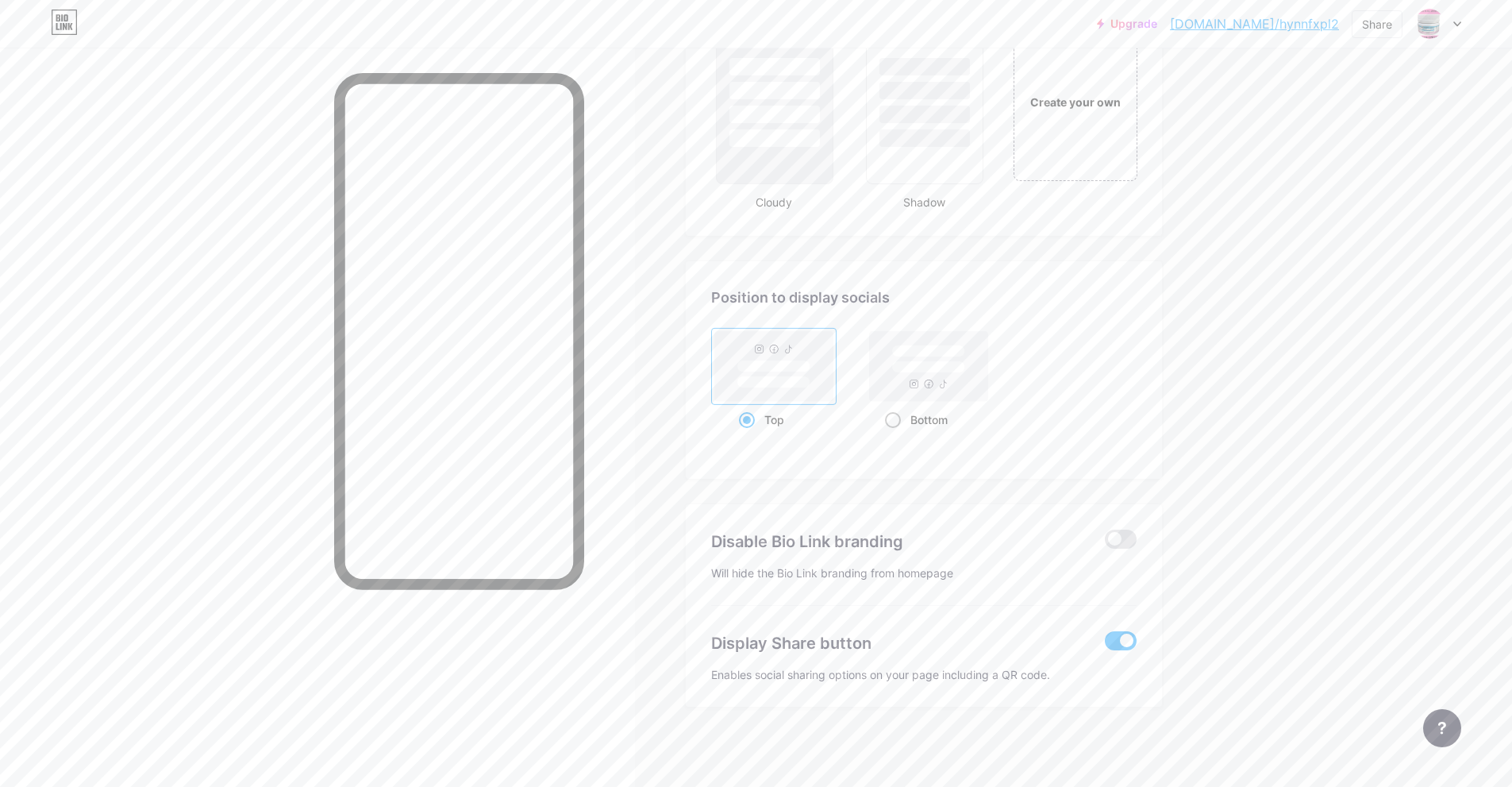
click at [903, 416] on div "Bottom" at bounding box center [928, 419] width 88 height 29
click at [895, 435] on input "Bottom" at bounding box center [890, 439] width 10 height 10
radio input "true"
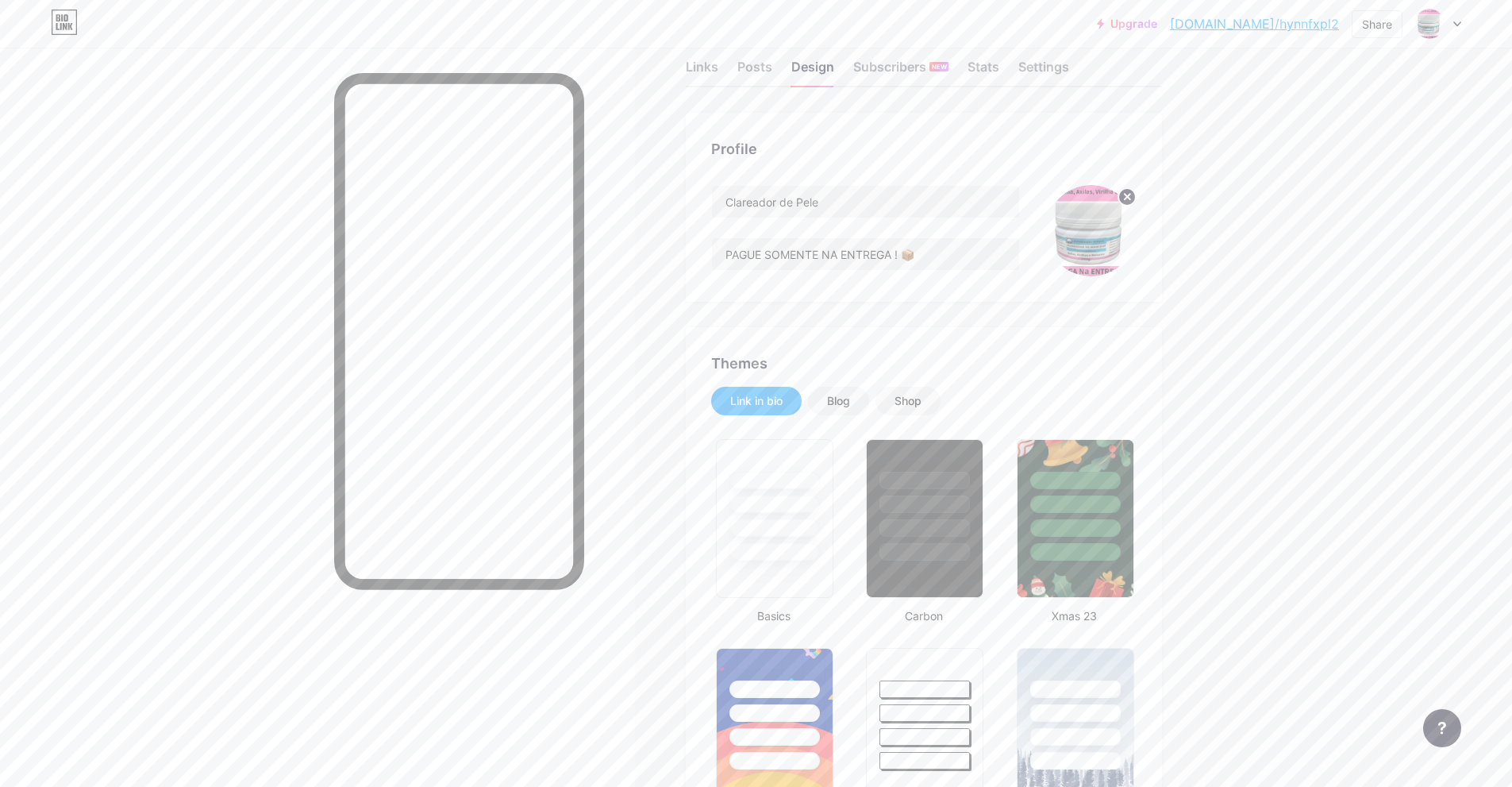
scroll to position [0, 0]
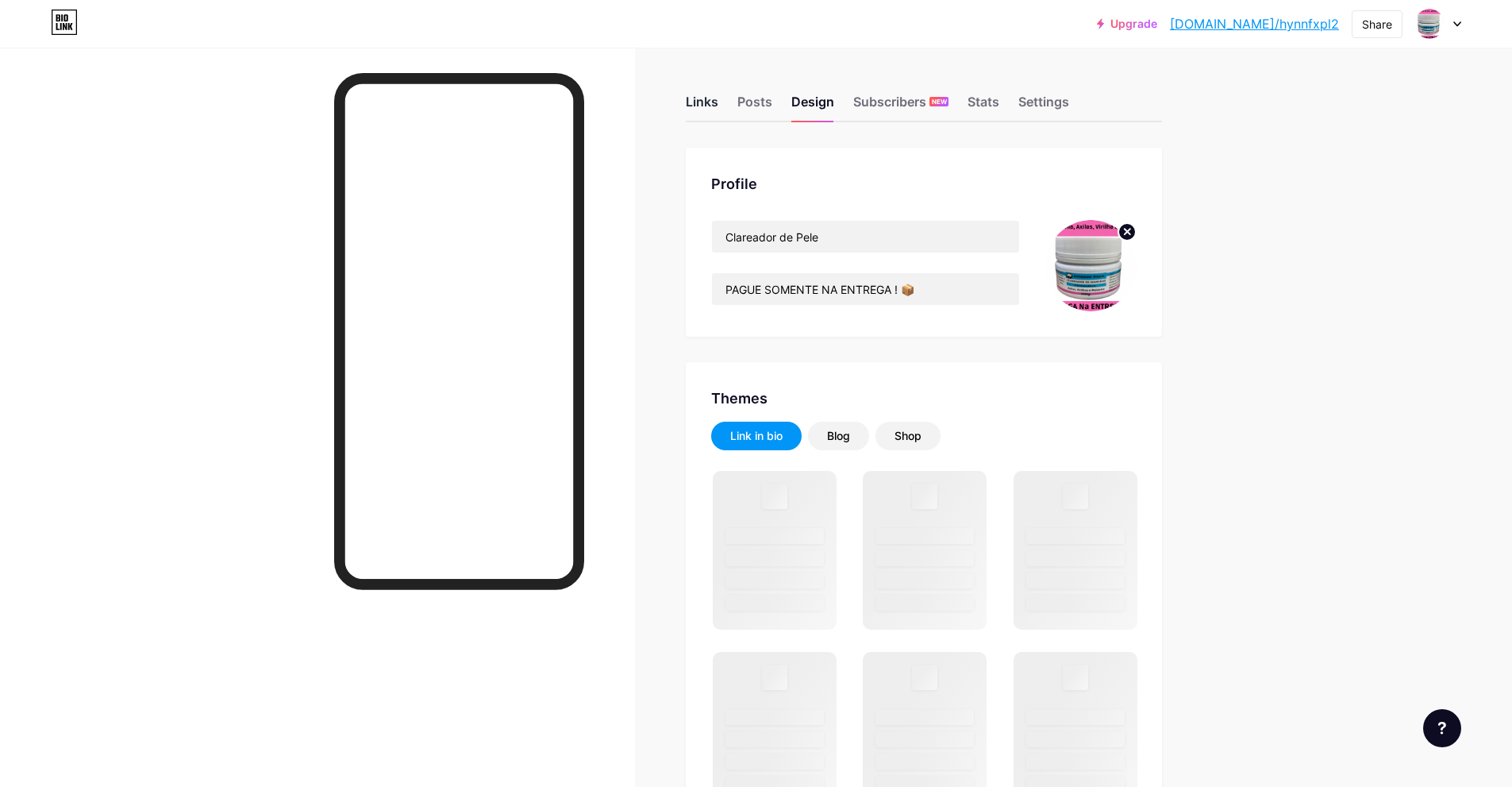
click at [706, 104] on div "Links" at bounding box center [702, 106] width 32 height 28
